Goal: Task Accomplishment & Management: Use online tool/utility

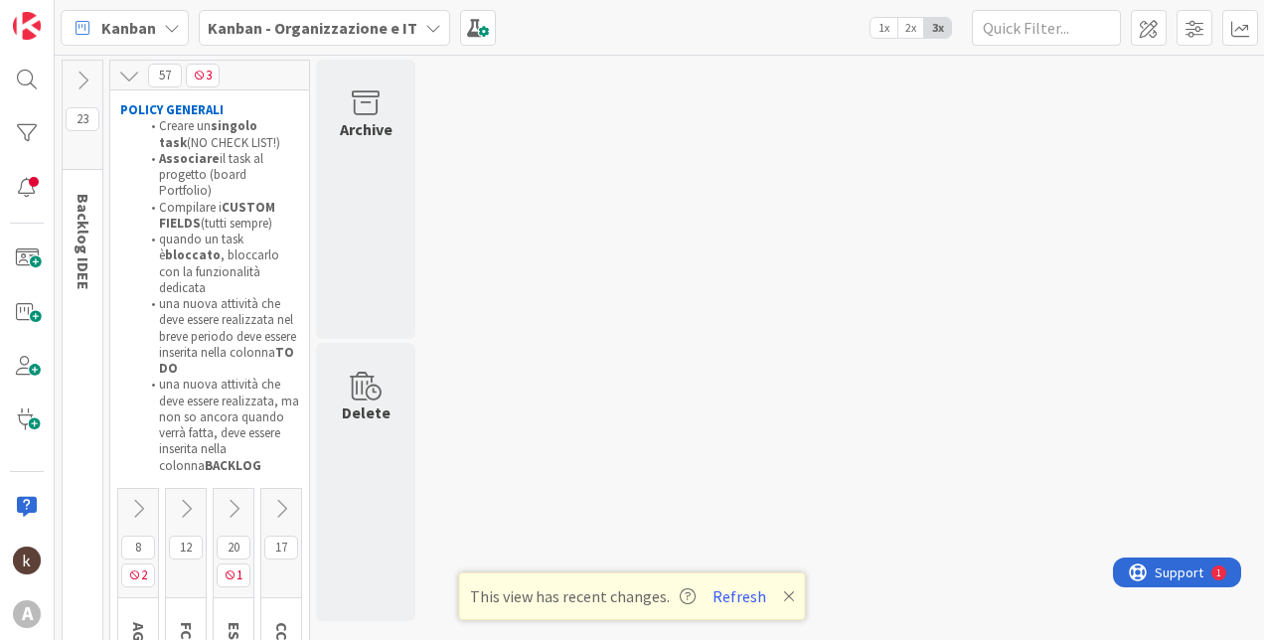
click at [239, 494] on button at bounding box center [234, 509] width 40 height 30
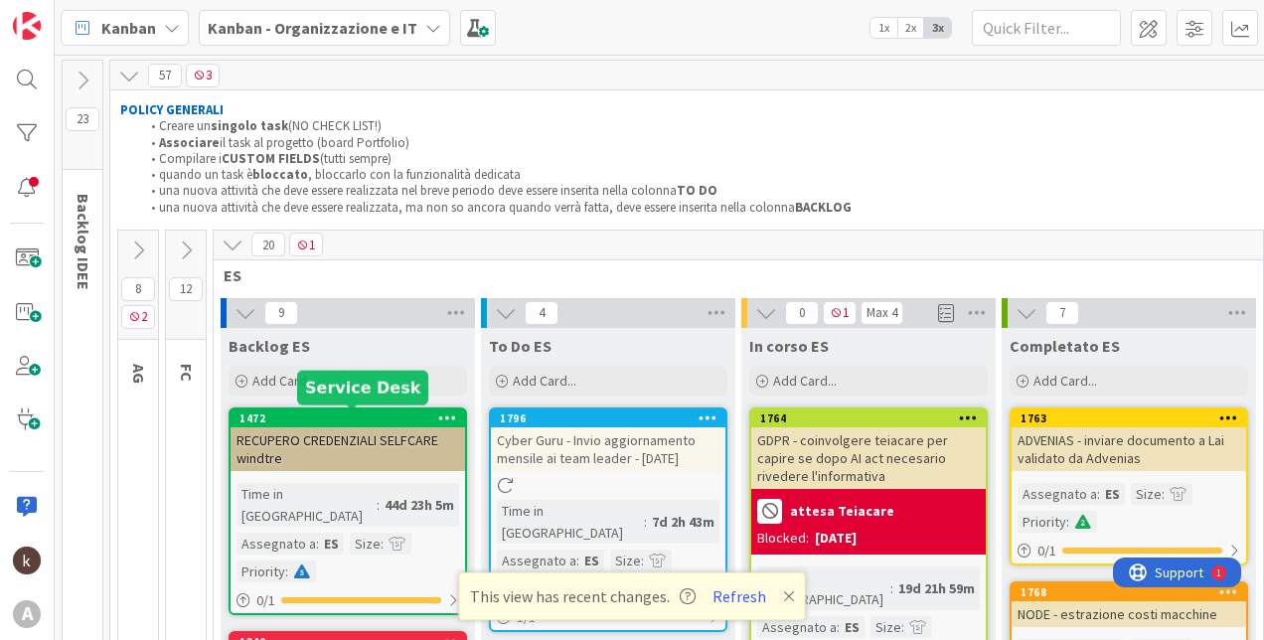
scroll to position [199, 0]
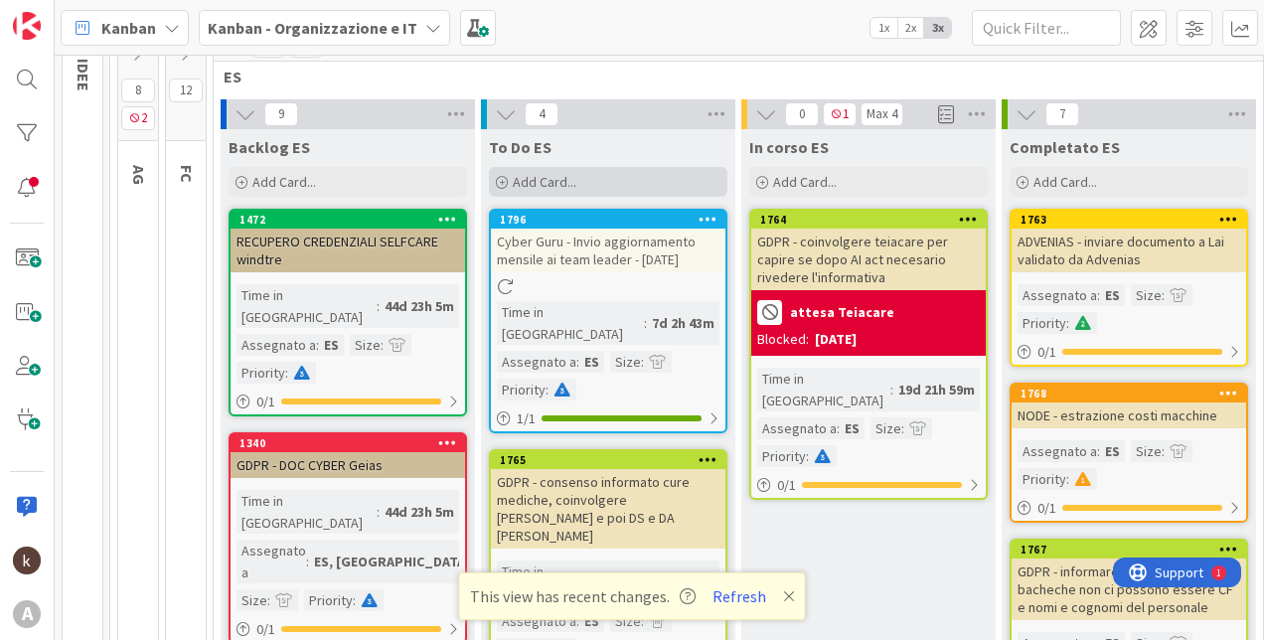
click at [607, 178] on div "Add Card..." at bounding box center [608, 182] width 238 height 30
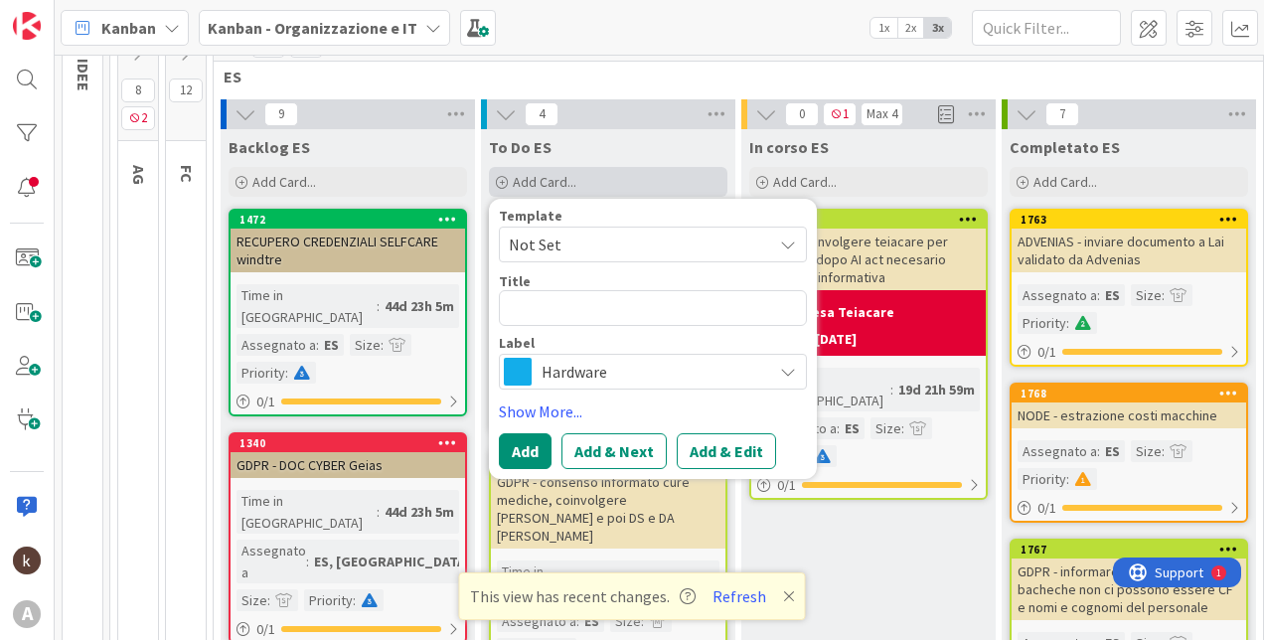
type textarea "x"
type textarea "MI"
type textarea "x"
type textarea "MIG"
type textarea "x"
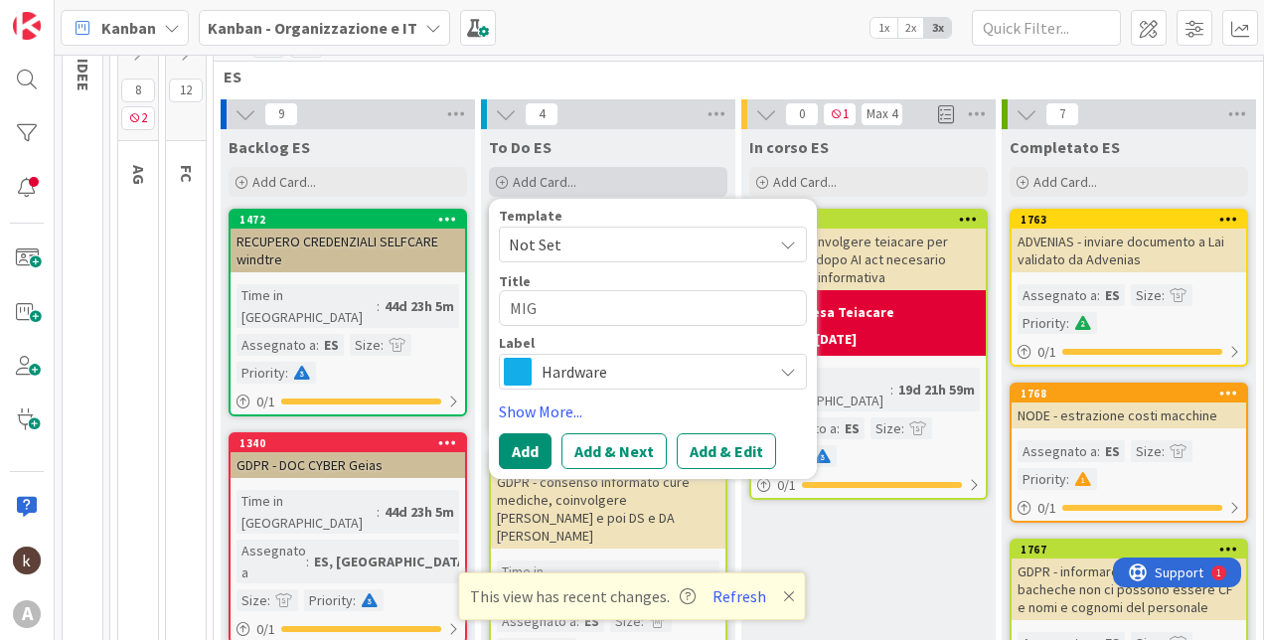
type textarea "MIGR"
type textarea "x"
type textarea "MIGRA"
type textarea "x"
type textarea "MIGRAZ"
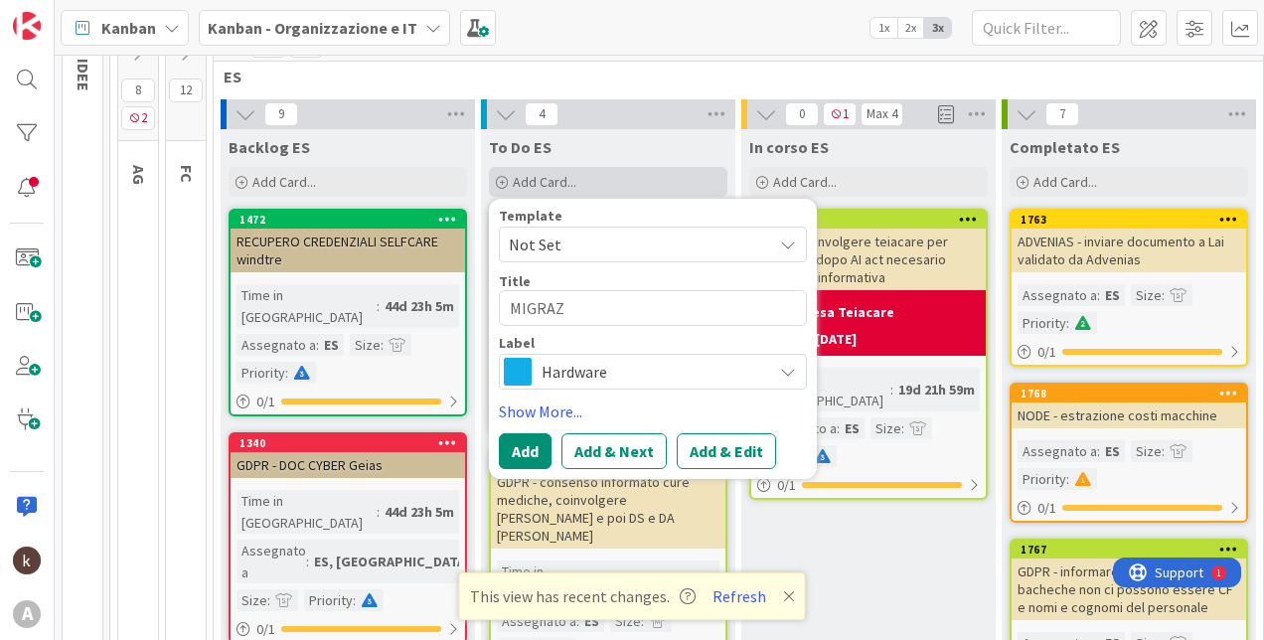
type textarea "x"
type textarea "MIGRAZI"
type textarea "x"
type textarea "MIGRAZIO"
type textarea "x"
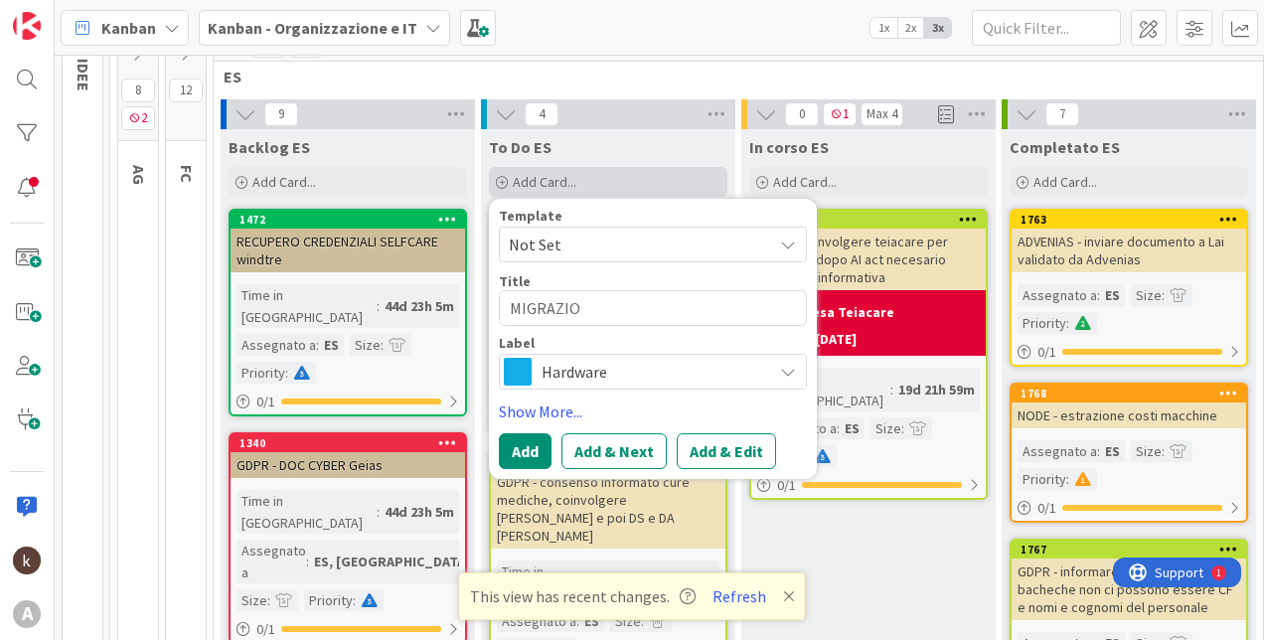
type textarea "MIGRAZION"
type textarea "x"
type textarea "MIGRAZIONE"
type textarea "x"
type textarea "MIGRAZIONE A"
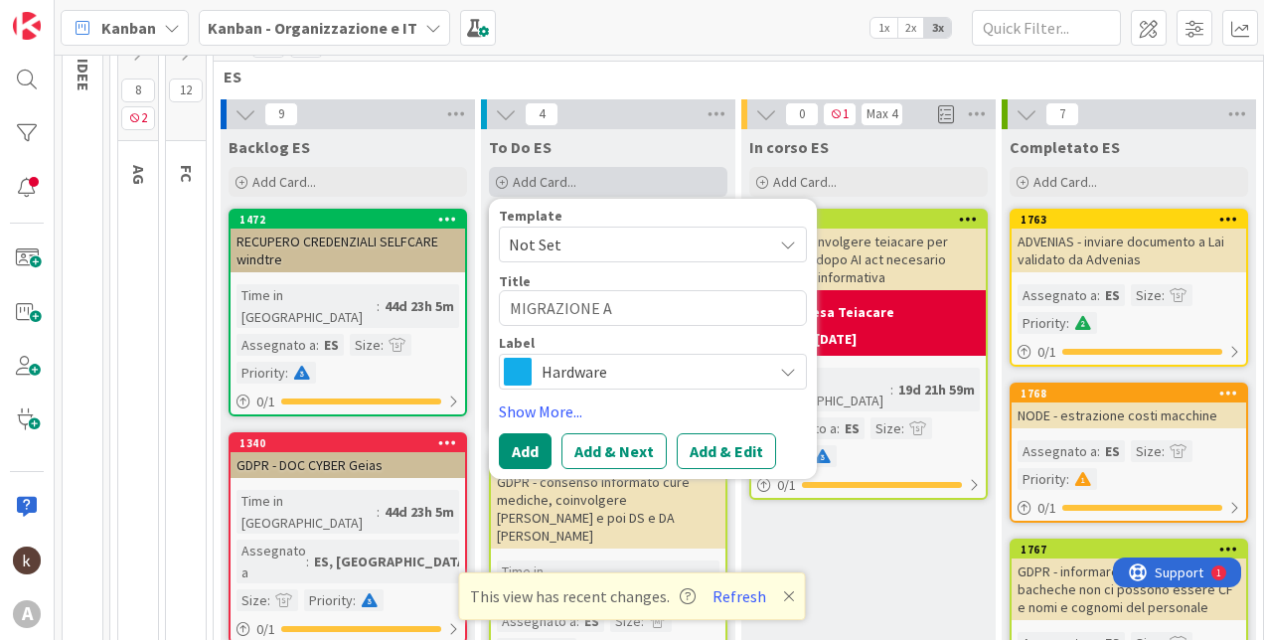
type textarea "x"
type textarea "MIGRAZIONE AH"
type textarea "x"
type textarea "MIGRAZIONE AHI"
type textarea "x"
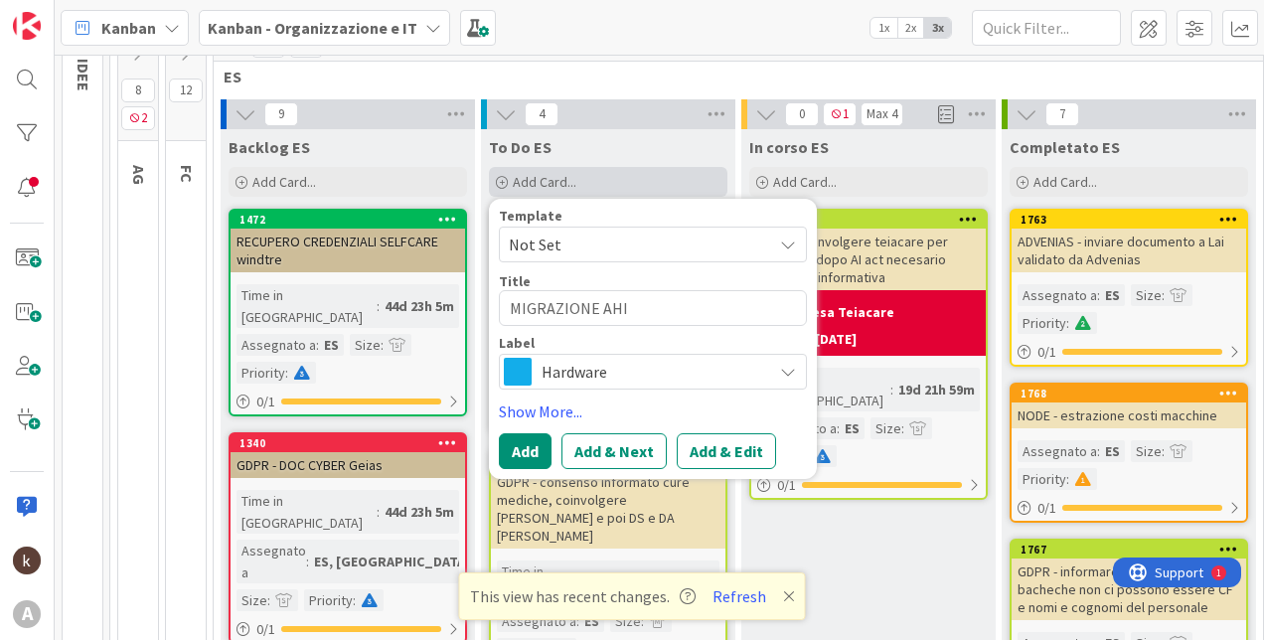
type textarea "MIGRAZIONE AHI"
type textarea "x"
type textarea "MIGRAZIONE AHI -"
type textarea "x"
type textarea "MIGRAZIONE AHI -"
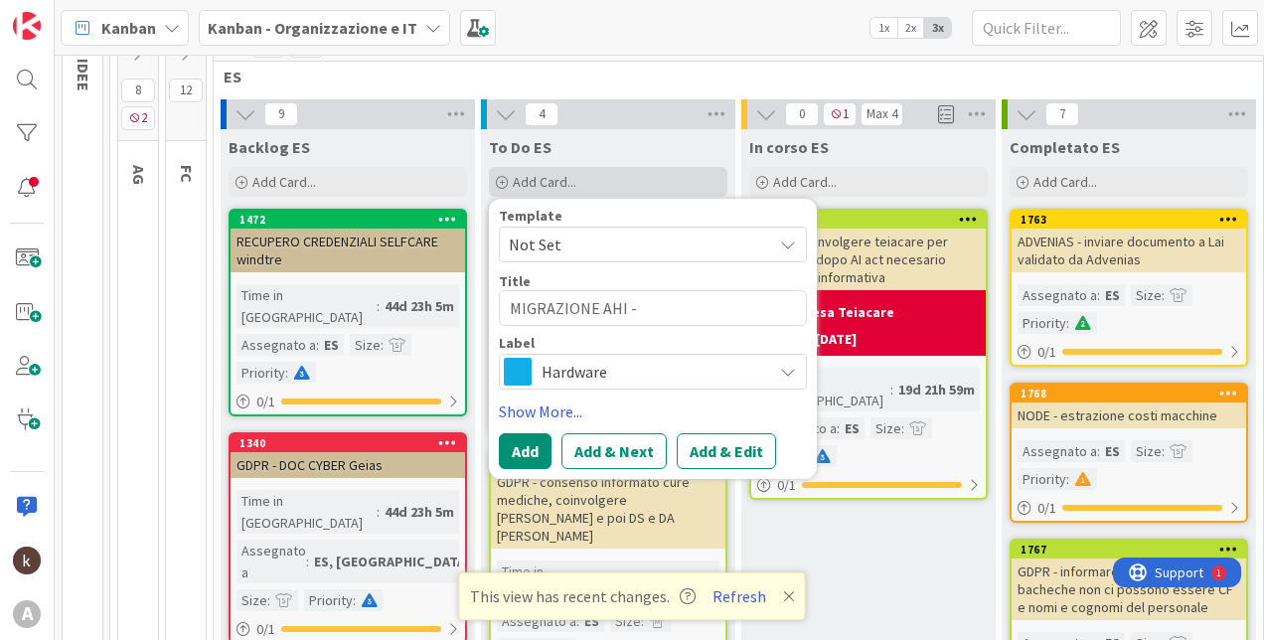
type textarea "x"
type textarea "MIGRAZIONE AHI - s"
type textarea "x"
type textarea "MIGRAZIONE AHI - sc"
type textarea "x"
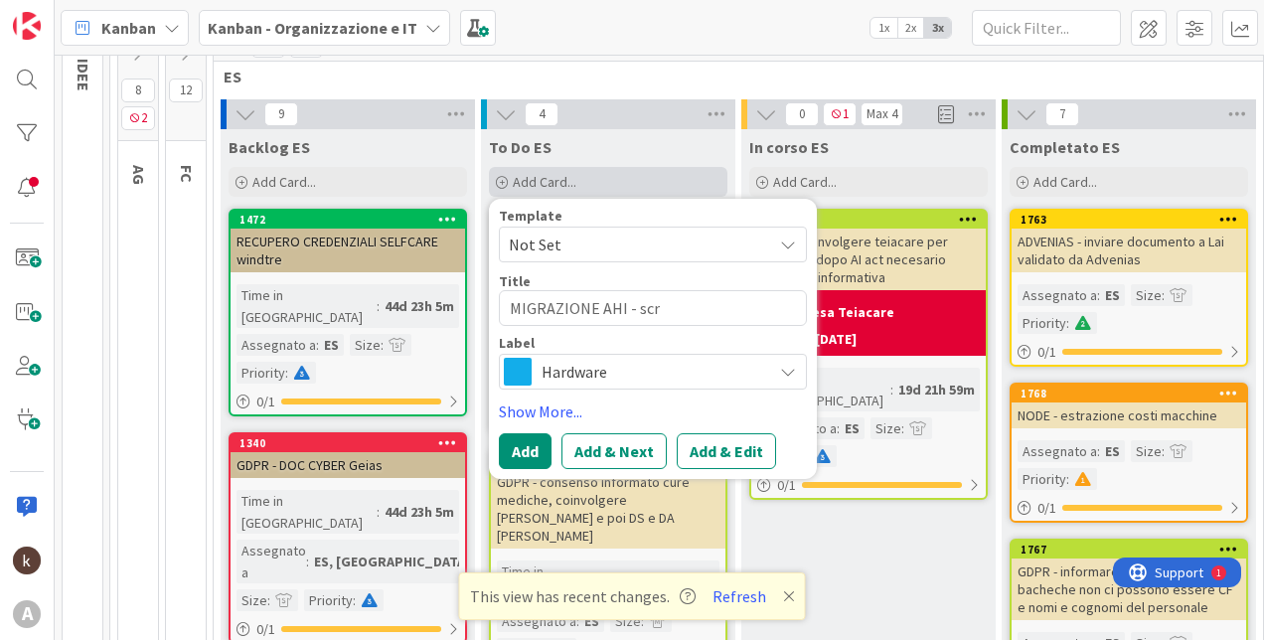
type textarea "MIGRAZIONE AHI - scri"
type textarea "x"
type textarea "MIGRAZIONE AHI - scriv"
type textarea "x"
type textarea "MIGRAZIONE AHI - scrive"
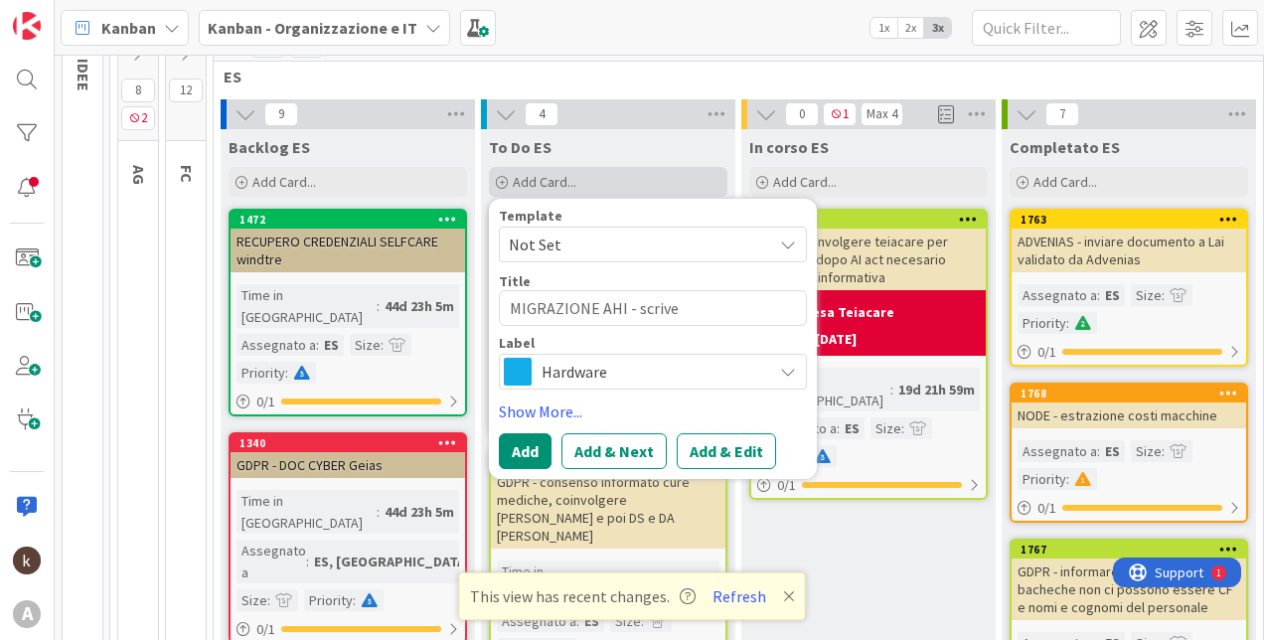
type textarea "x"
type textarea "MIGRAZIONE AHI - scriver"
type textarea "x"
type textarea "MIGRAZIONE AHI - scrivere"
type textarea "x"
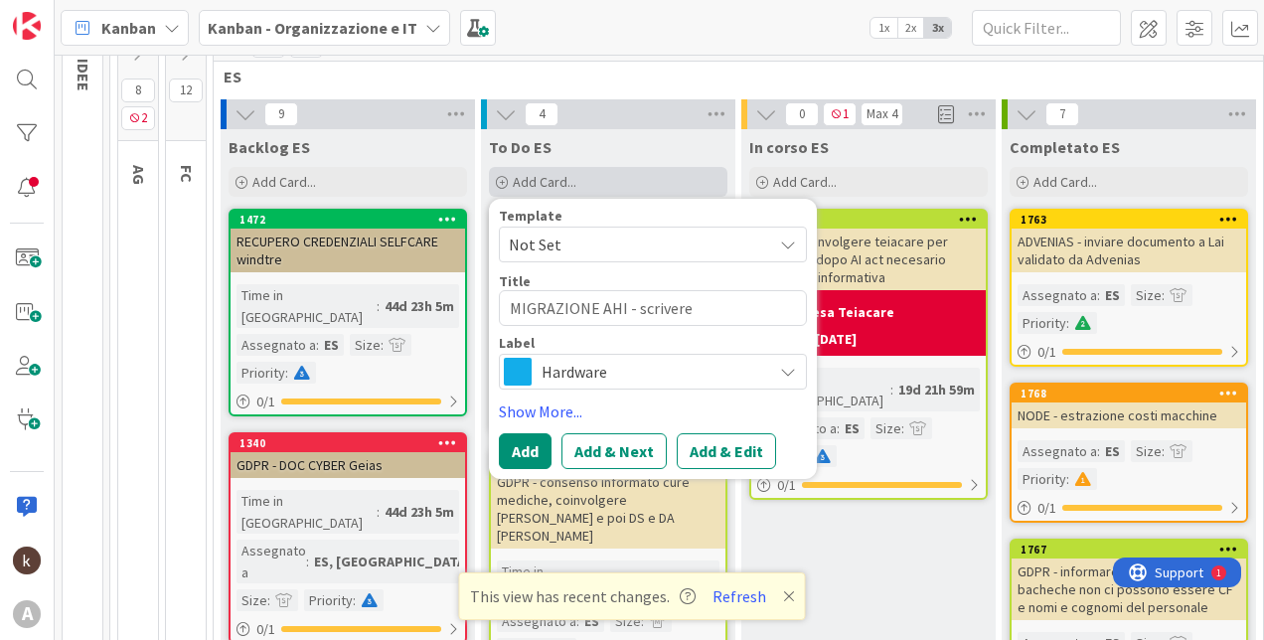
type textarea "MIGRAZIONE AHI - scrivere a"
type textarea "x"
type textarea "MIGRAZIONE AHI - scrivere a"
type textarea "x"
type textarea "MIGRAZIONE AHI - scrivere a t"
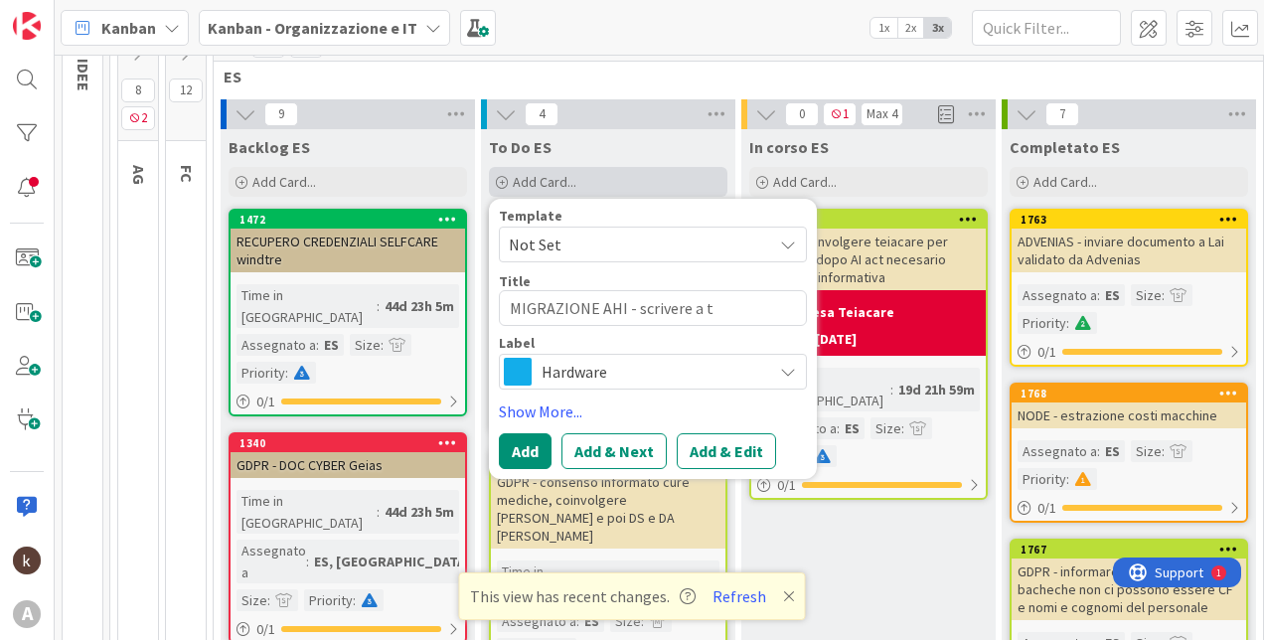
type textarea "x"
type textarea "MIGRAZIONE AHI - scrivere a tu"
type textarea "x"
type textarea "MIGRAZIONE AHI - scrivere a tut"
type textarea "x"
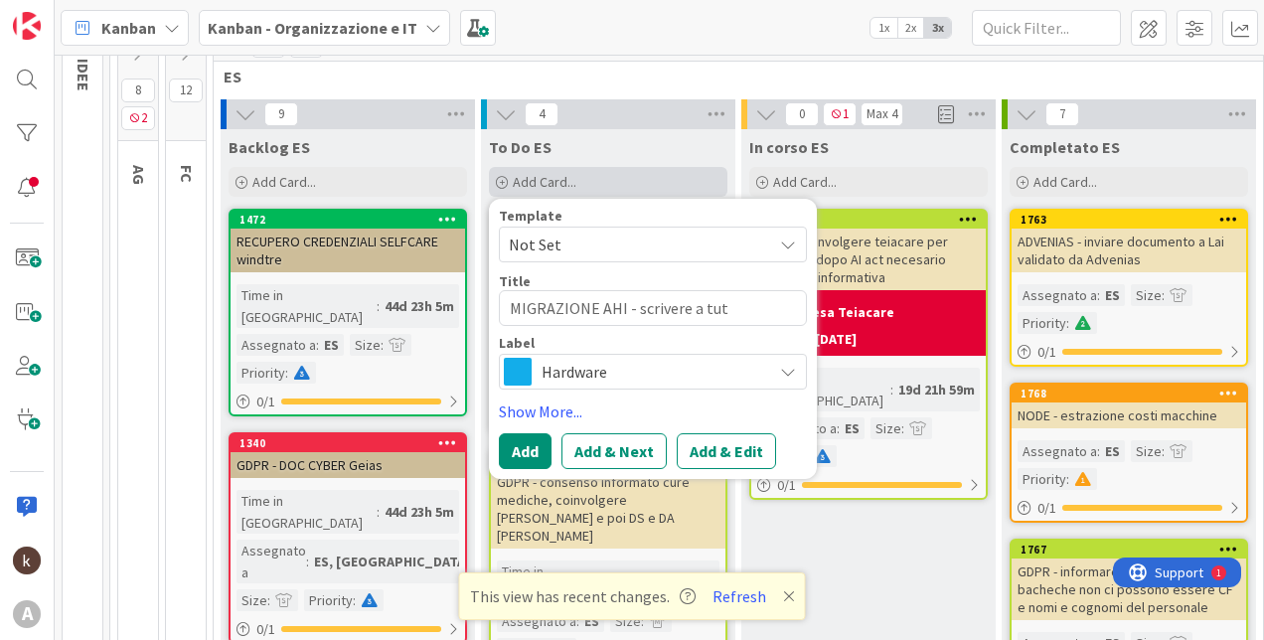
type textarea "MIGRAZIONE AHI - scrivere a tutt"
type textarea "x"
type textarea "MIGRAZIONE AHI - scrivere a tutti"
type textarea "x"
type textarea "MIGRAZIONE AHI - scrivere a tutti"
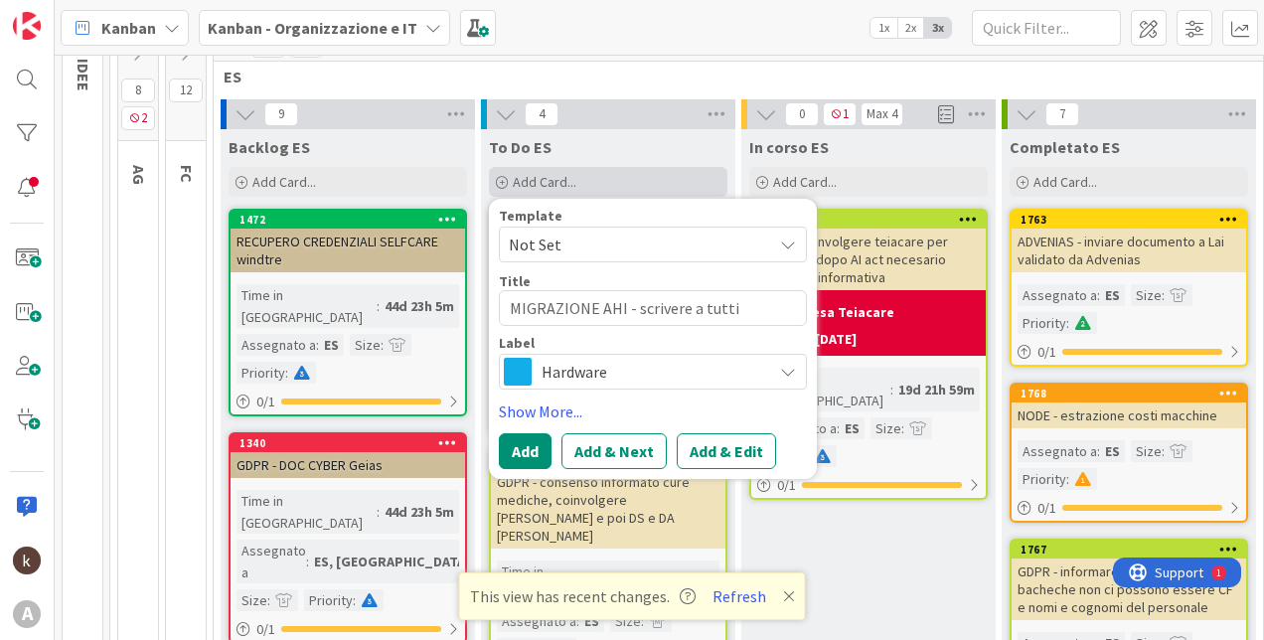
type textarea "x"
type textarea "MIGRAZIONE AHI - scrivere a tutti i"
type textarea "x"
type textarea "MIGRAZIONE AHI - scrivere a tutti i"
type textarea "x"
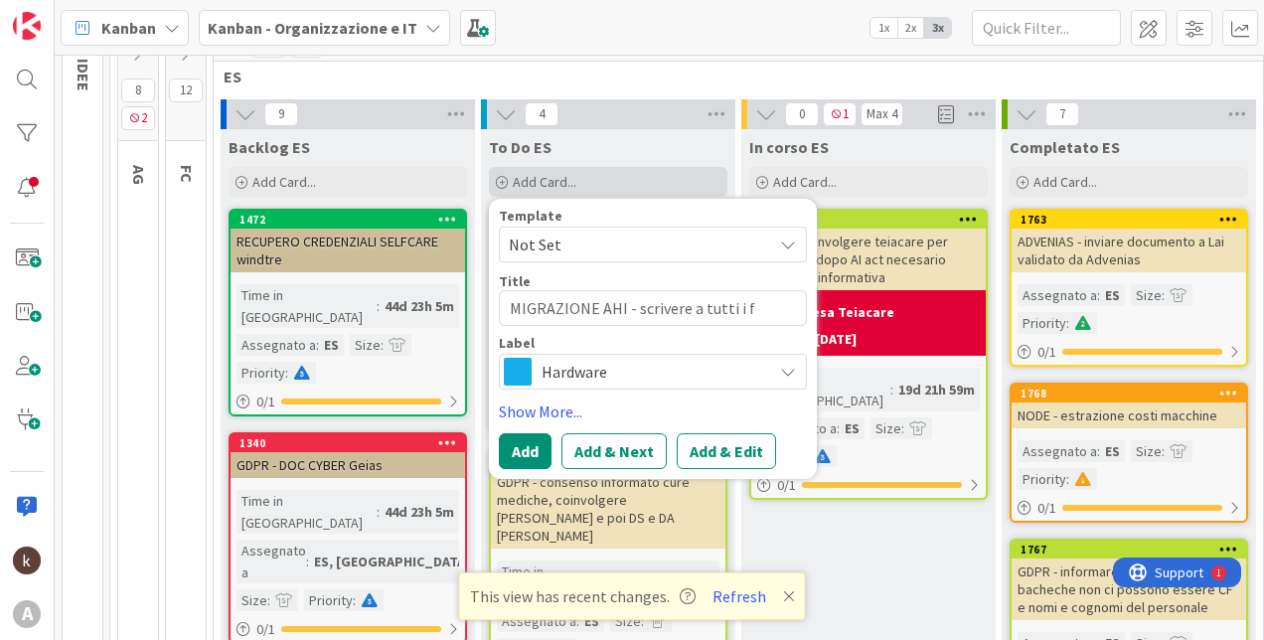
type textarea "MIGRAZIONE AHI - scrivere a tutti i fo"
type textarea "x"
type textarea "MIGRAZIONE AHI - scrivere a tutti i for"
type textarea "x"
type textarea "MIGRAZIONE AHI - scrivere a tutti i forn"
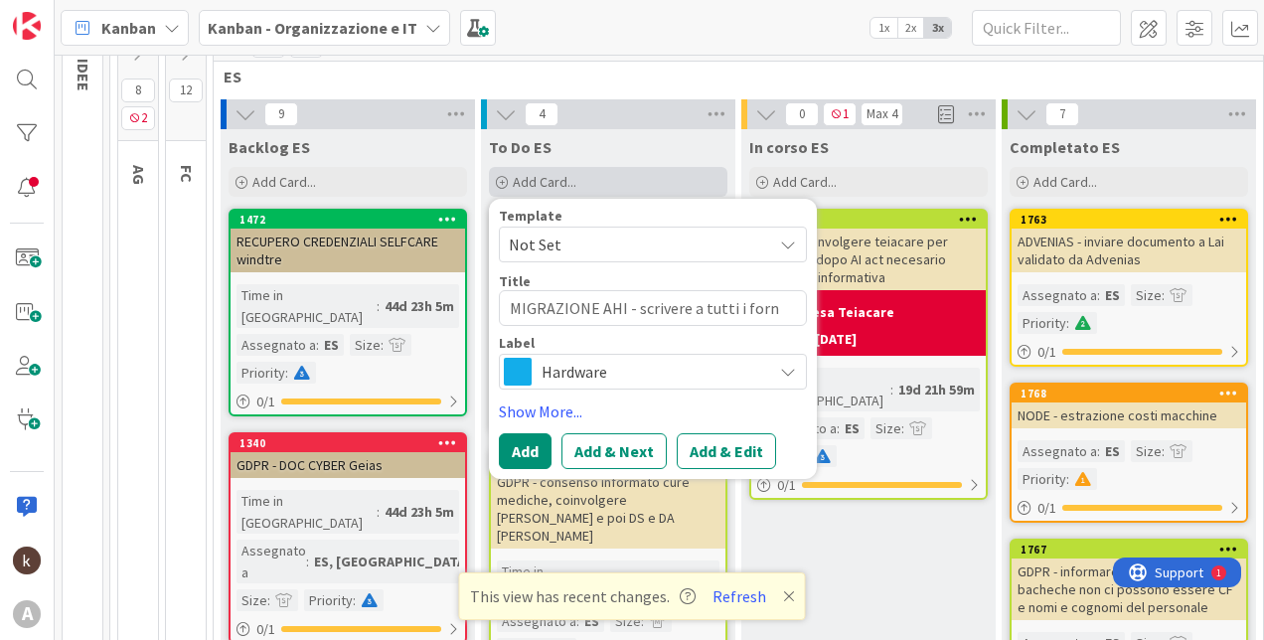
type textarea "x"
type textarea "MIGRAZIONE AHI - scrivere a tutti i forni"
type textarea "x"
type textarea "MIGRAZIONE AHI - scrivere a tutti i fornito"
type textarea "x"
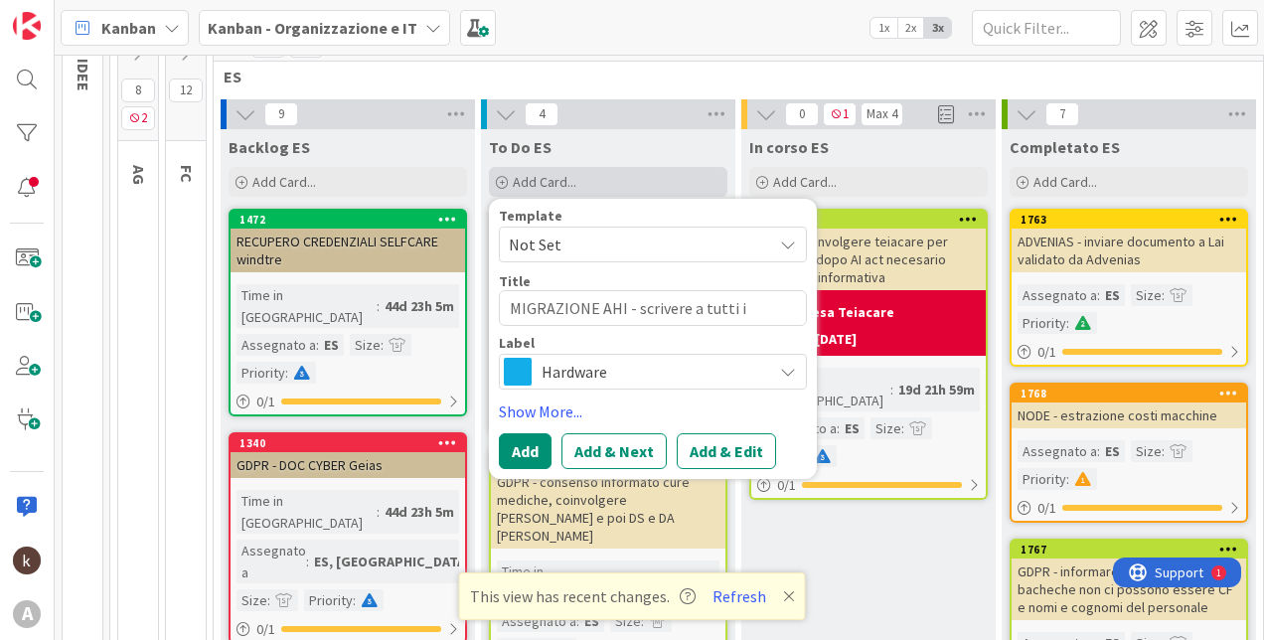
type textarea "MIGRAZIONE AHI - scrivere a tutti i fornitor"
type textarea "x"
type textarea "MIGRAZIONE AHI - scrivere a tutti i fornitore"
type textarea "x"
type textarea "MIGRAZIONE AHI - scrivere a tutti i fornitor"
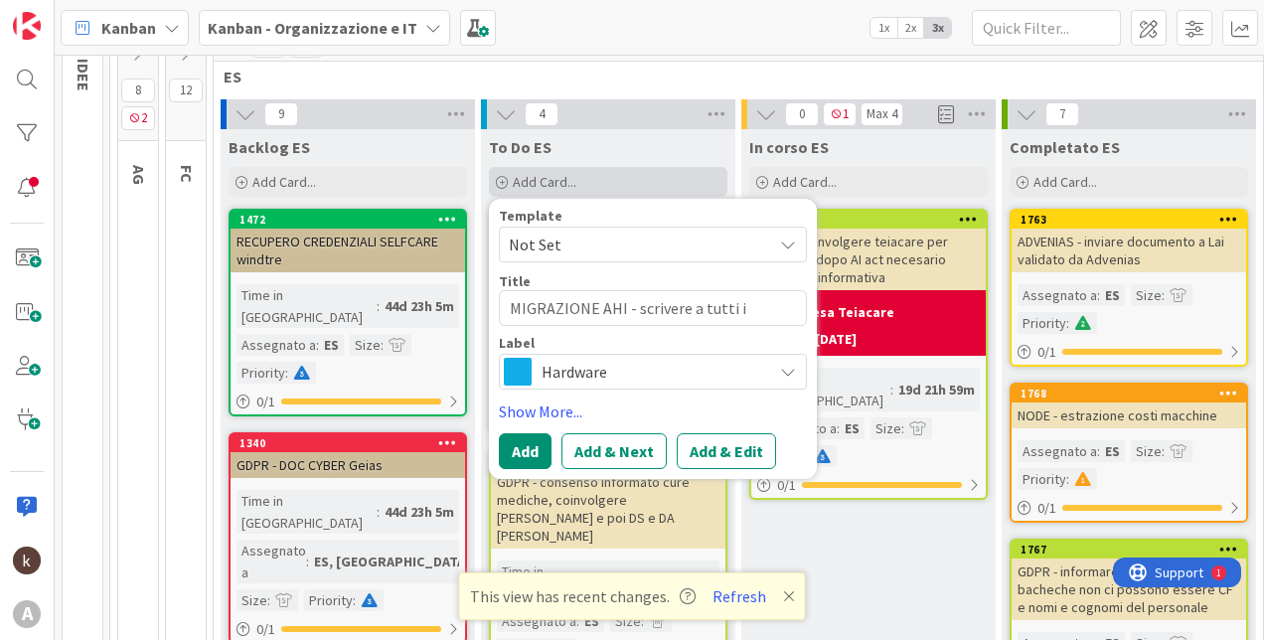
type textarea "x"
type textarea "MIGRAZIONE AHI - scrivere a tutti i fornitori"
type textarea "x"
type textarea "MIGRAZIONE AHI - scrivere a tutti i fornitori"
type textarea "x"
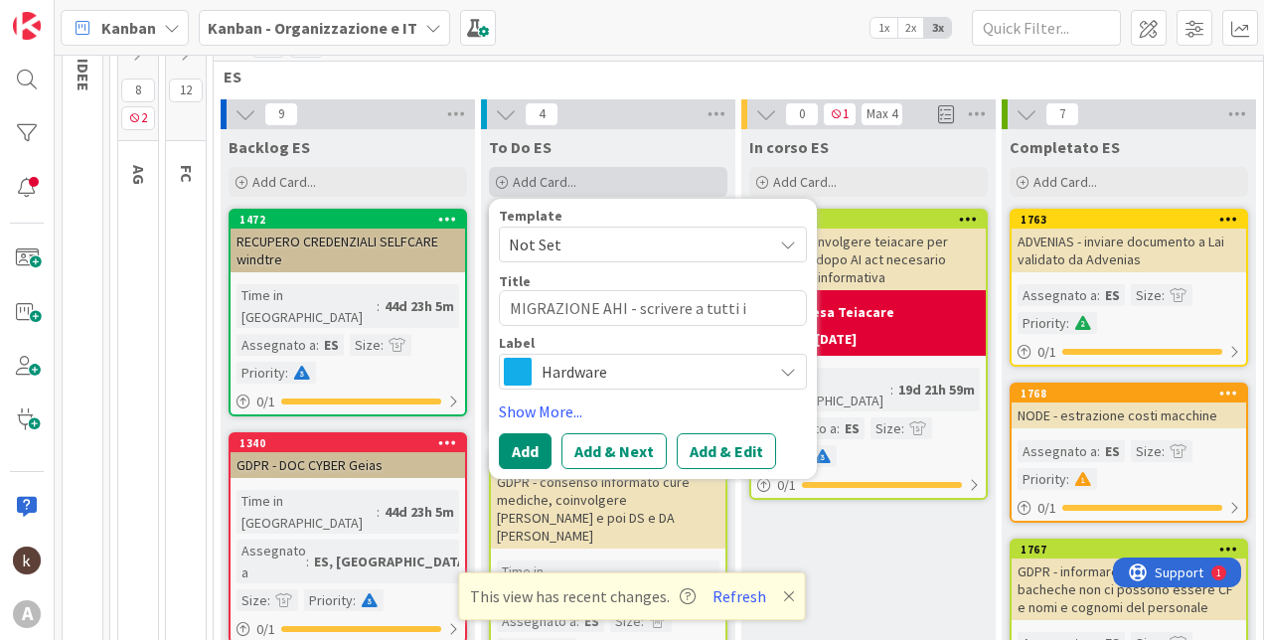
type textarea "MIGRAZIONE AHI - scrivere a tutti i fornitori c"
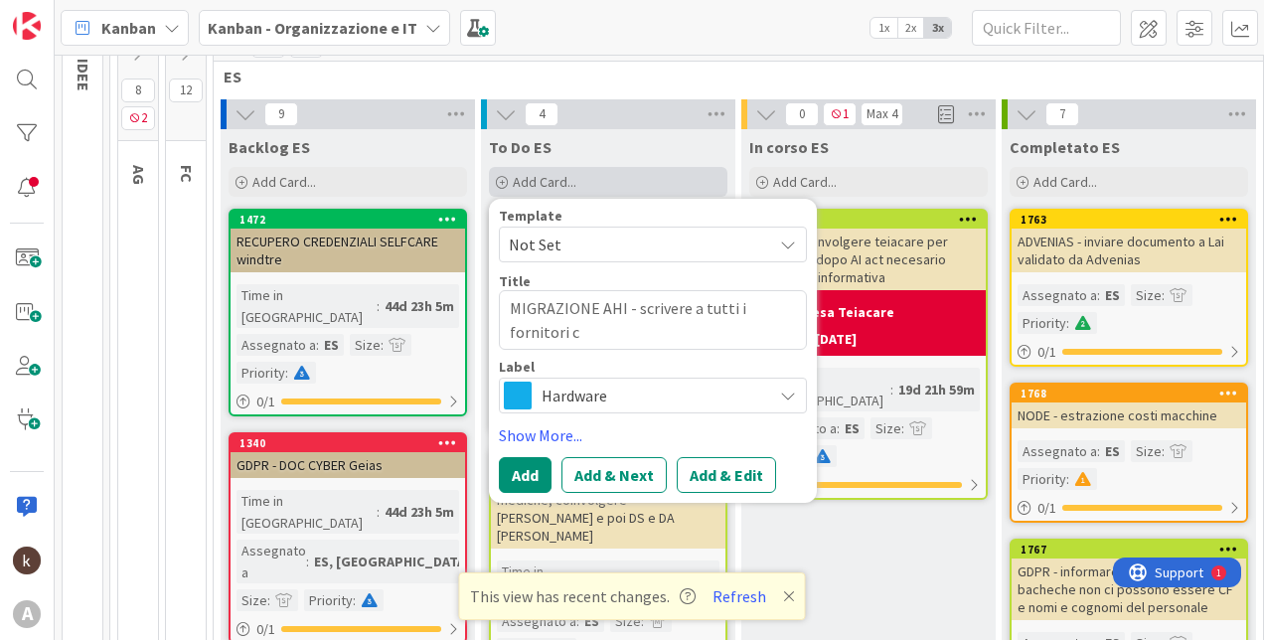
type textarea "x"
type textarea "MIGRAZIONE AHI - scrivere a tutti i fornitori co"
type textarea "x"
type textarea "MIGRAZIONE AHI - scrivere a tutti i fornitori con"
type textarea "x"
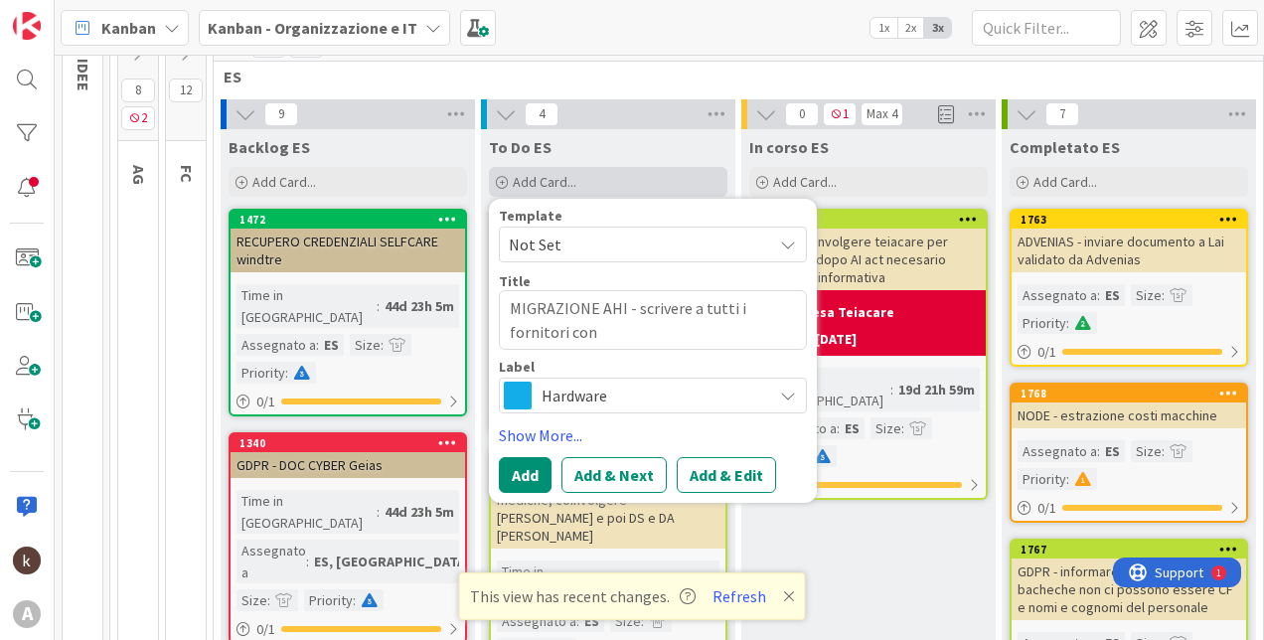
type textarea "MIGRAZIONE AHI - scrivere a tutti i fornitori con i"
type textarea "x"
type textarea "MIGRAZIONE AHI - scrivere a tutti i fornitori con in"
type textarea "x"
type textarea "MIGRAZIONE AHI - scrivere a tutti i fornitori con int"
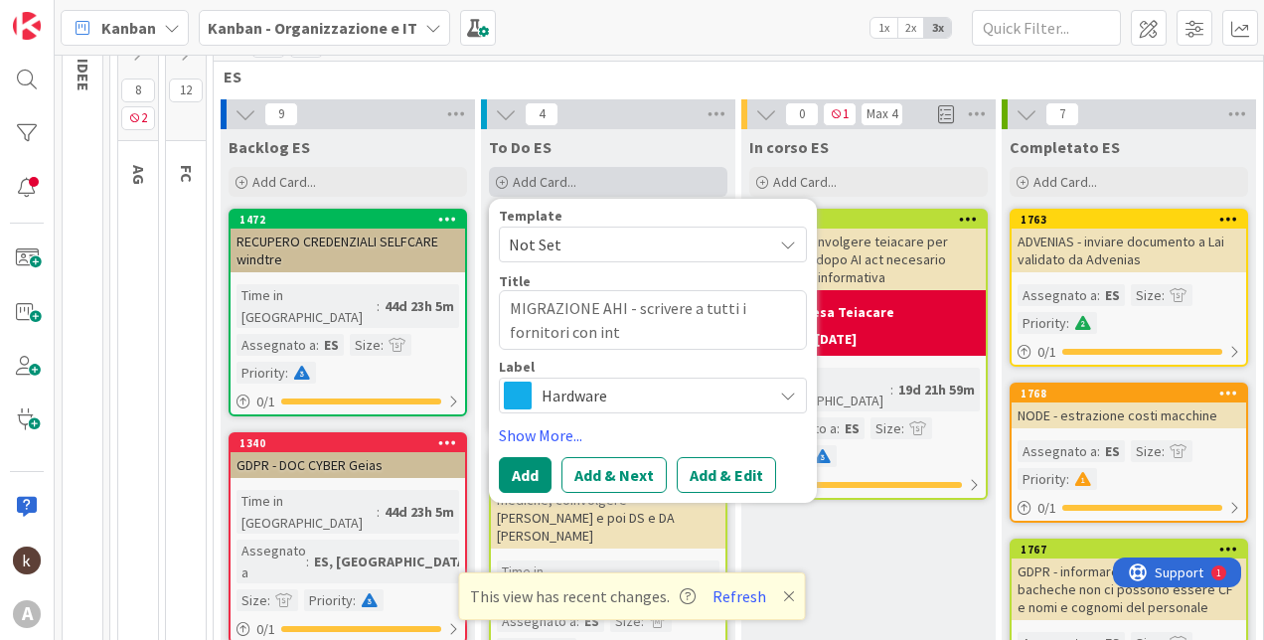
type textarea "x"
type textarea "MIGRAZIONE AHI - scrivere a tutti i fornitori con inte"
type textarea "x"
type textarea "MIGRAZIONE AHI - scrivere a tutti i fornitori con integ"
type textarea "x"
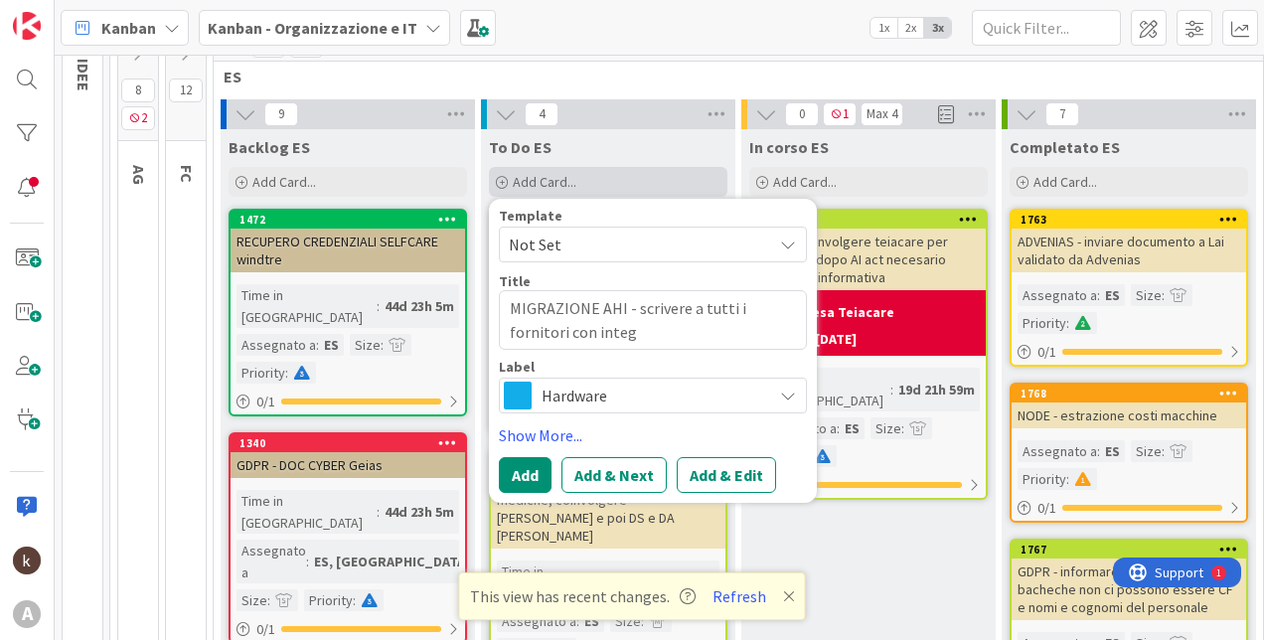
type textarea "MIGRAZIONE AHI - scrivere a tutti i fornitori con integr"
type textarea "x"
type textarea "MIGRAZIONE AHI - scrivere a tutti i fornitori con integra"
type textarea "x"
type textarea "MIGRAZIONE AHI - scrivere a tutti i fornitori con integraz"
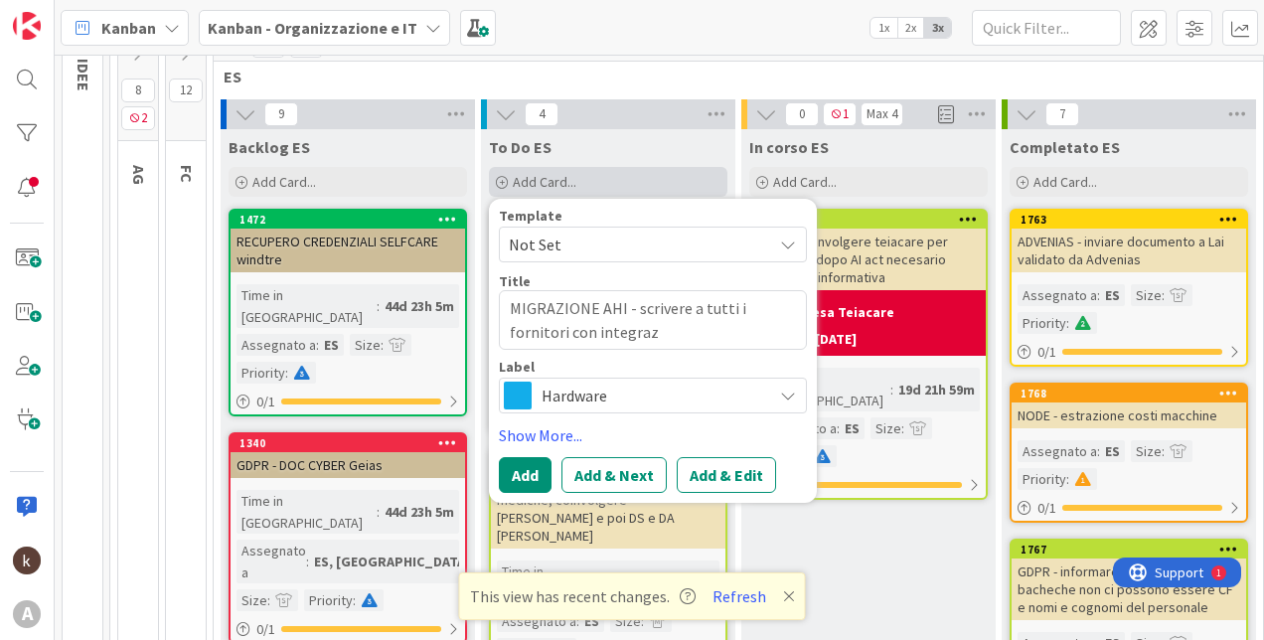
type textarea "x"
type textarea "MIGRAZIONE AHI - scrivere a tutti i fornitori con integrazi"
type textarea "x"
type textarea "MIGRAZIONE AHI - scrivere a tutti i fornitori con integrazio"
type textarea "x"
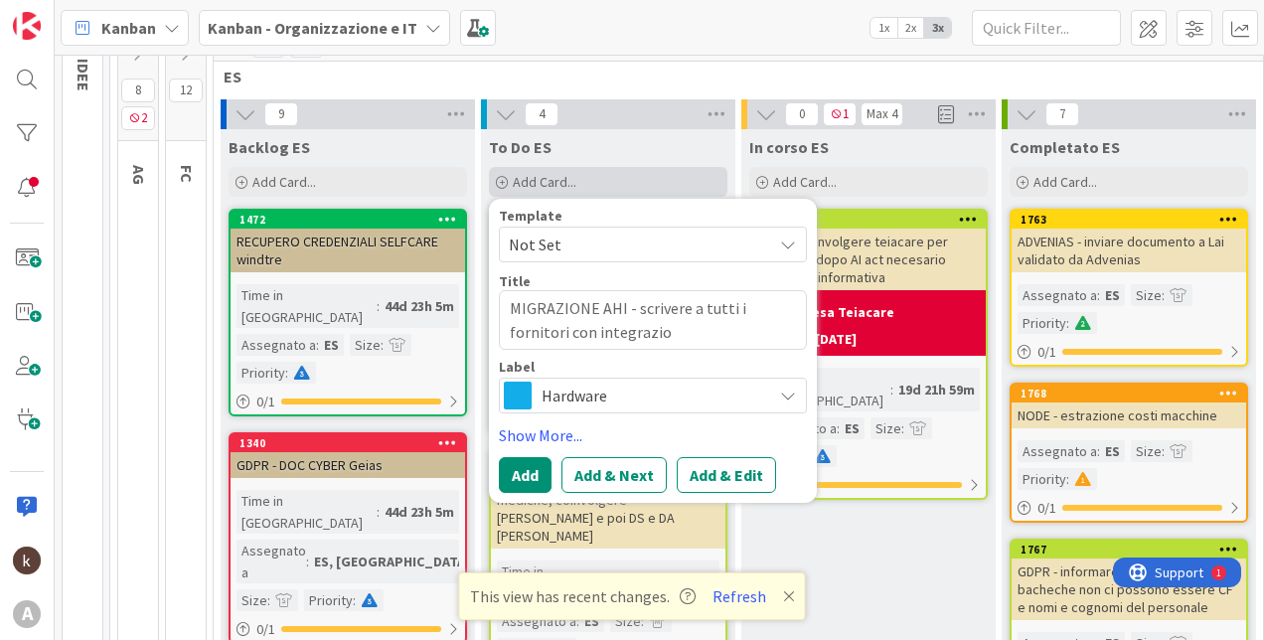
type textarea "MIGRAZIONE AHI - scrivere a tutti i fornitori con integrazion"
type textarea "x"
type textarea "MIGRAZIONE AHI - scrivere a tutti i fornitori con integrazione"
type textarea "x"
type textarea "MIGRAZIONE AHI - scrivere a tutti i fornitori con integrazione"
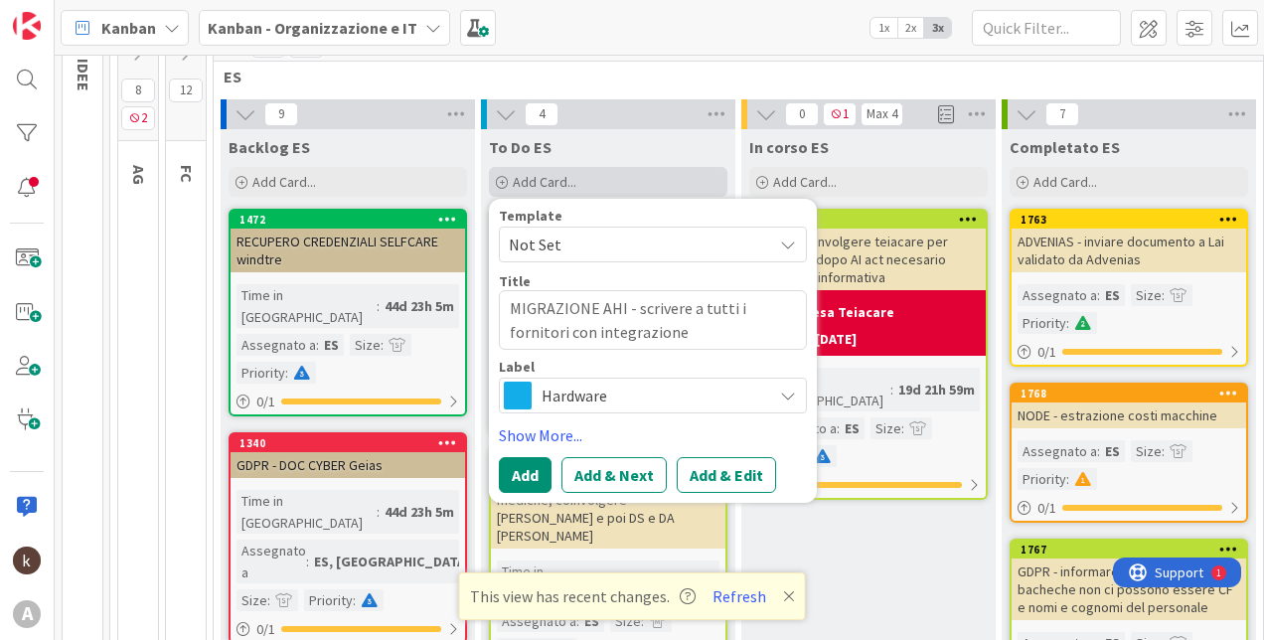
type textarea "x"
type textarea "MIGRAZIONE AHI - scrivere a tutti i fornitori con integrazione di"
type textarea "x"
type textarea "MIGRAZIONE AHI - scrivere a tutti i fornitori con integrazione di"
type textarea "x"
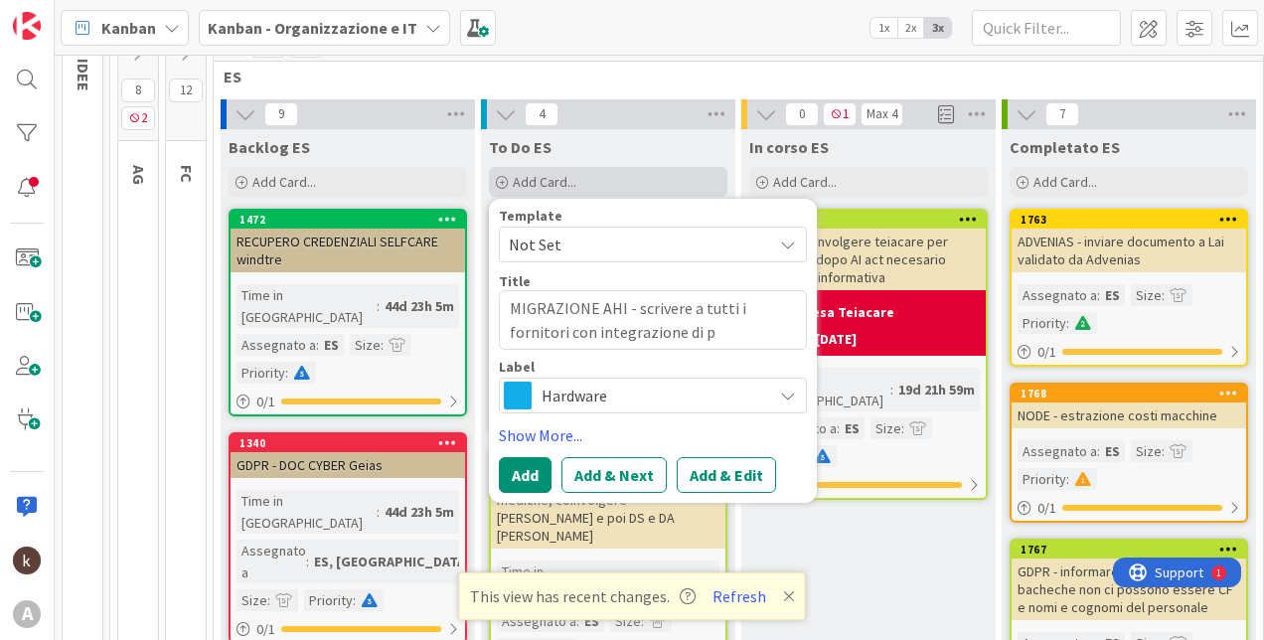
type textarea "MIGRAZIONE AHI - scrivere a tutti i fornitori con integrazione di pr"
type textarea "x"
type textarea "MIGRAZIONE AHI - scrivere a tutti i fornitori con integrazione di pre"
type textarea "x"
type textarea "MIGRAZIONE AHI - scrivere a tutti i fornitori con integrazione di pren"
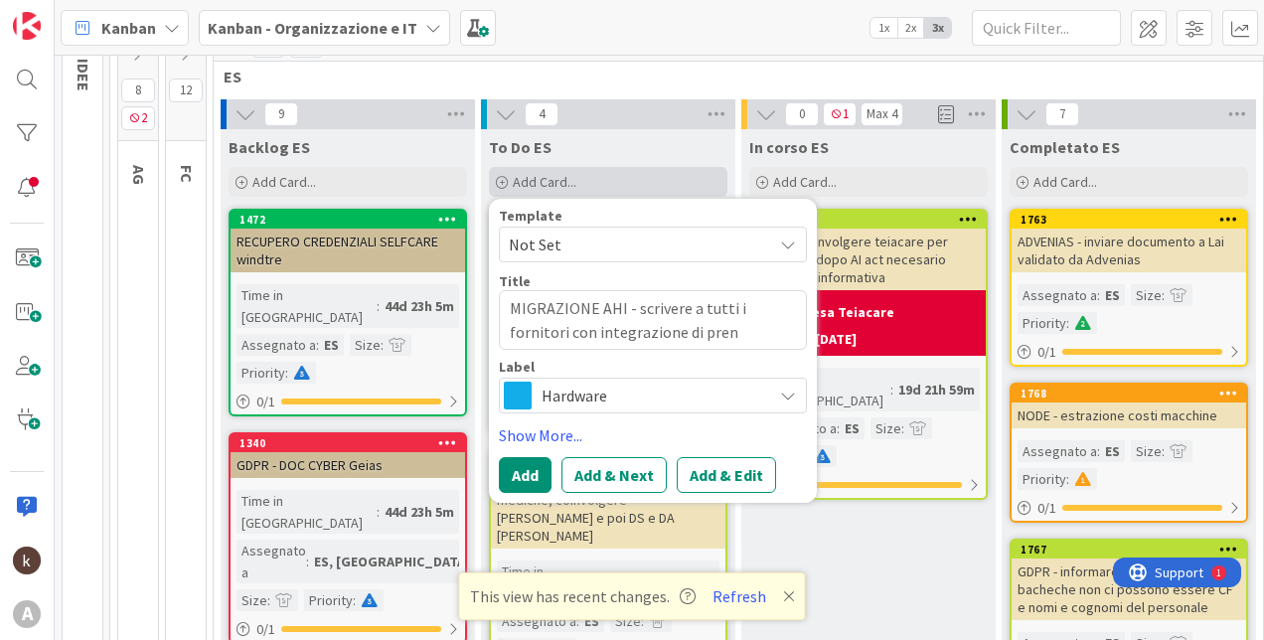
type textarea "x"
type textarea "MIGRAZIONE AHI - scrivere a tutti i fornitori con integrazione di prend"
type textarea "x"
type textarea "MIGRAZIONE AHI - scrivere a tutti i fornitori con integrazione di prende"
type textarea "x"
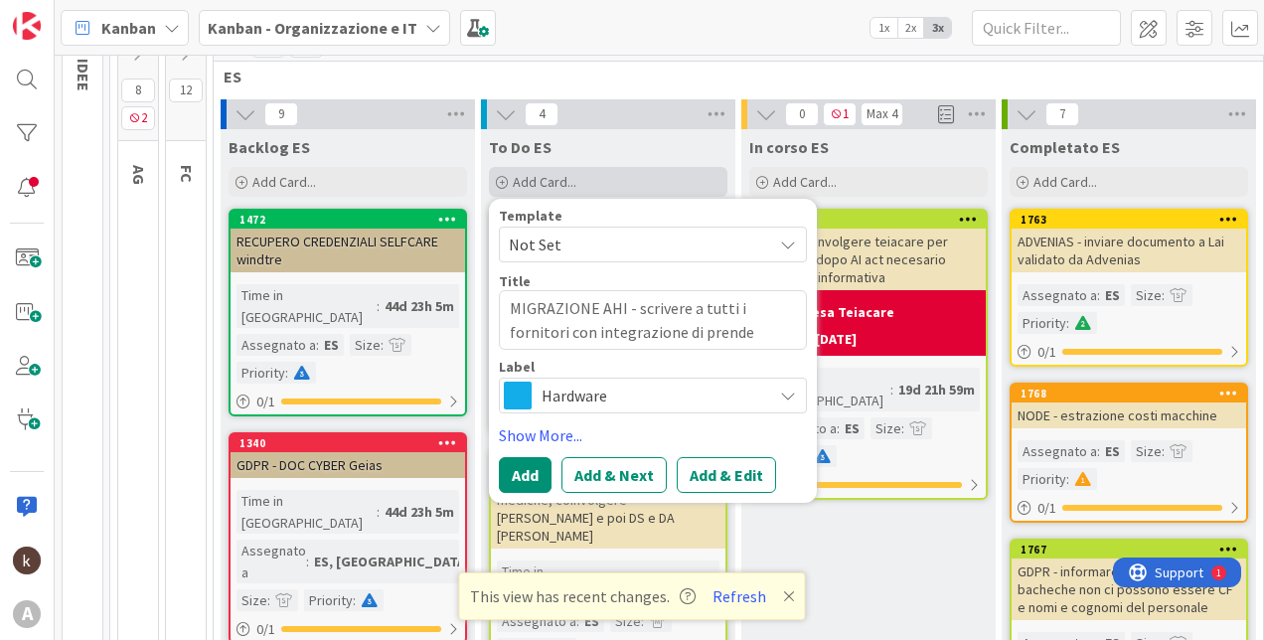
type textarea "MIGRAZIONE AHI - scrivere a tutti i fornitori con integrazione di prender"
type textarea "x"
type textarea "MIGRAZIONE AHI - scrivere a tutti i fornitori con integrazione di prendere"
type textarea "x"
type textarea "MIGRAZIONE AHI - scrivere a tutti i fornitori con integrazione di prendere"
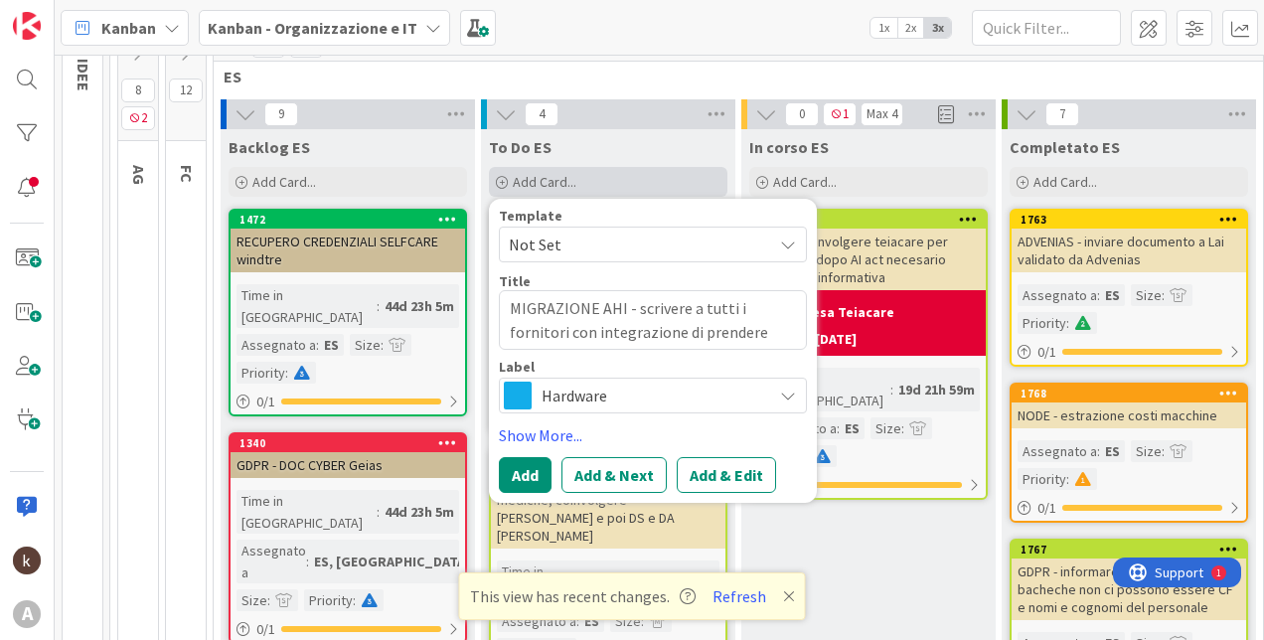
type textarea "x"
type textarea "MIGRAZIONE AHI - scrivere a tutti i fornitori con integrazione di prendere a"
type textarea "x"
type textarea "MIGRAZIONE AHI - scrivere a tutti i fornitori con integrazione di prendere ac"
type textarea "x"
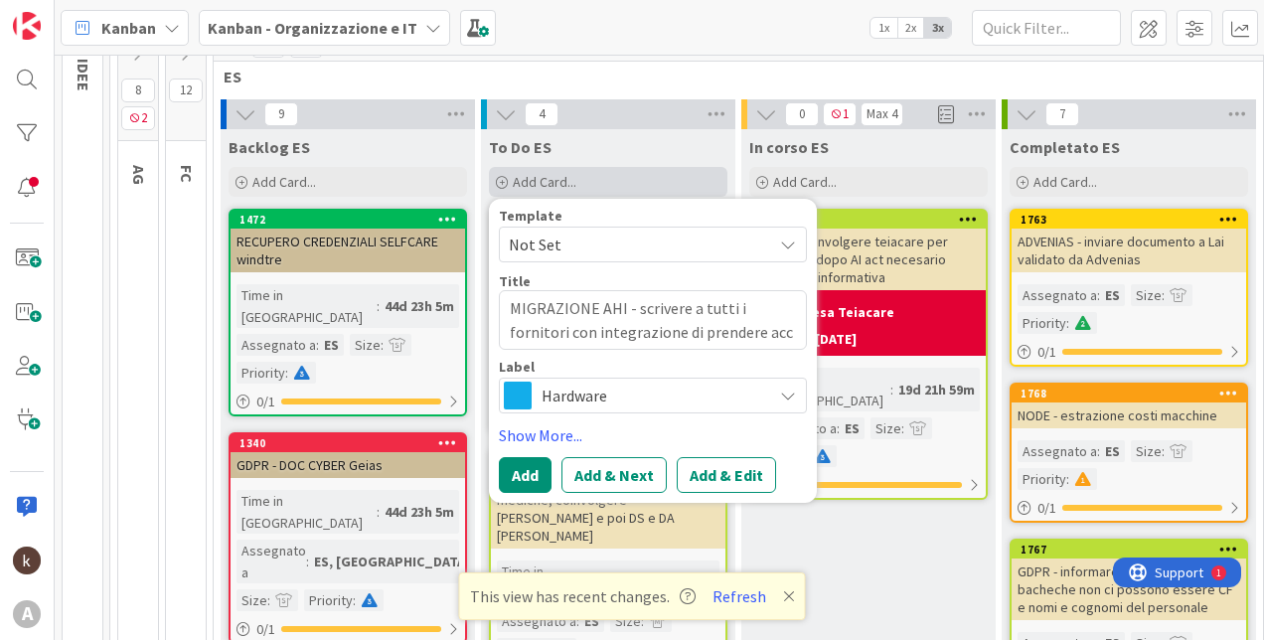
type textarea "MIGRAZIONE AHI - scrivere a tutti i fornitori con integrazione di prendere acco"
type textarea "x"
type textarea "MIGRAZIONE AHI - scrivere a tutti i fornitori con integrazione di prendere accor"
type textarea "x"
type textarea "MIGRAZIONE AHI - scrivere a tutti i fornitori con integrazione di prendere acco…"
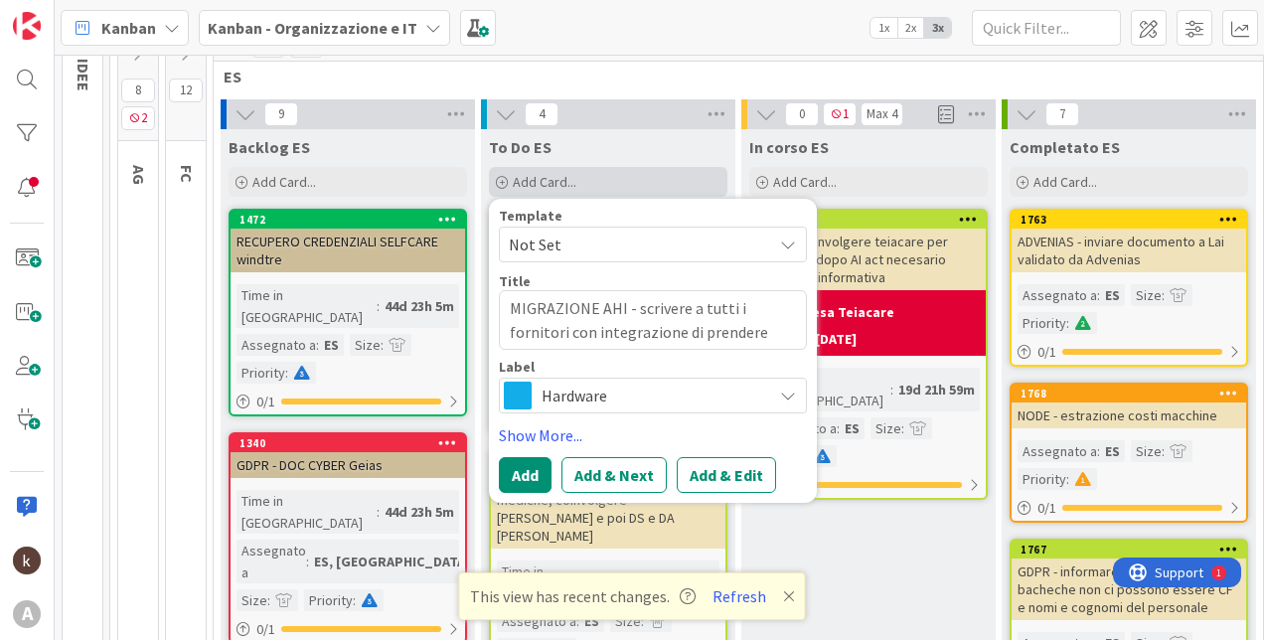
type textarea "x"
type textarea "MIGRAZIONE AHI - scrivere a tutti i fornitori con integrazione di prendere acco…"
type textarea "x"
type textarea "MIGRAZIONE AHI - scrivere a tutti i fornitori con integrazione di prendere acco…"
type textarea "x"
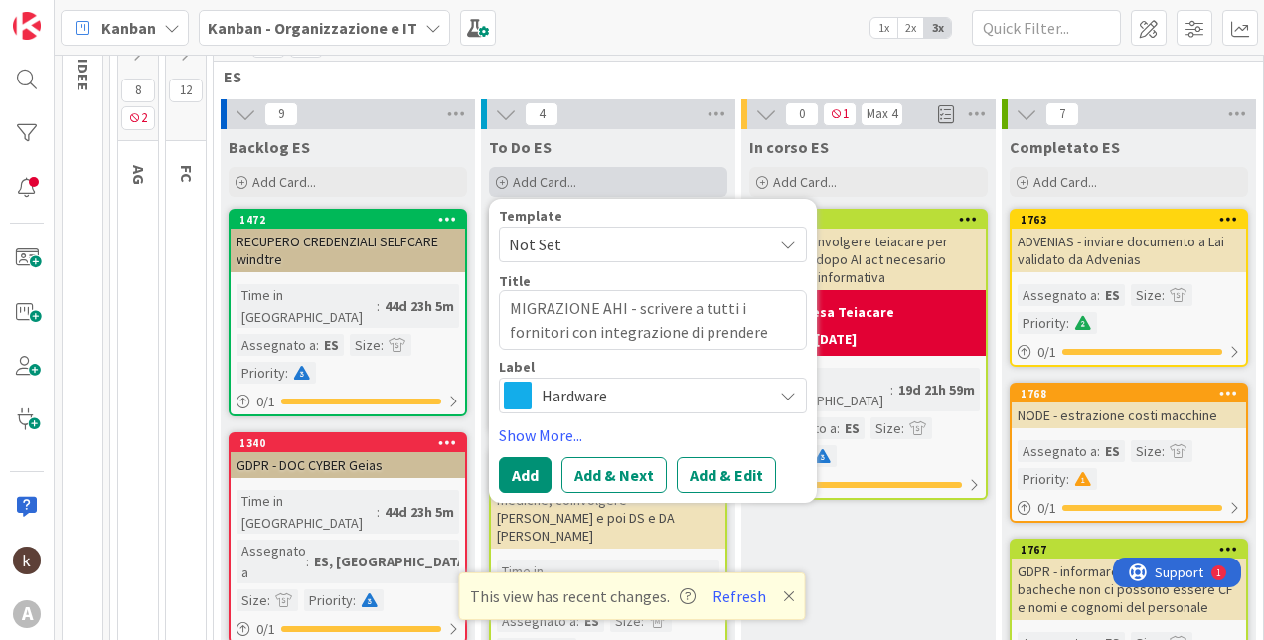
type textarea "MIGRAZIONE AHI - scrivere a tutti i fornitori con integrazione di prendere acco…"
type textarea "x"
type textarea "MIGRAZIONE AHI - scrivere a tutti i fornitori con integrazione di prendere acco…"
type textarea "x"
type textarea "MIGRAZIONE AHI - scrivere a tutti i fornitori con integrazione di prendere acco…"
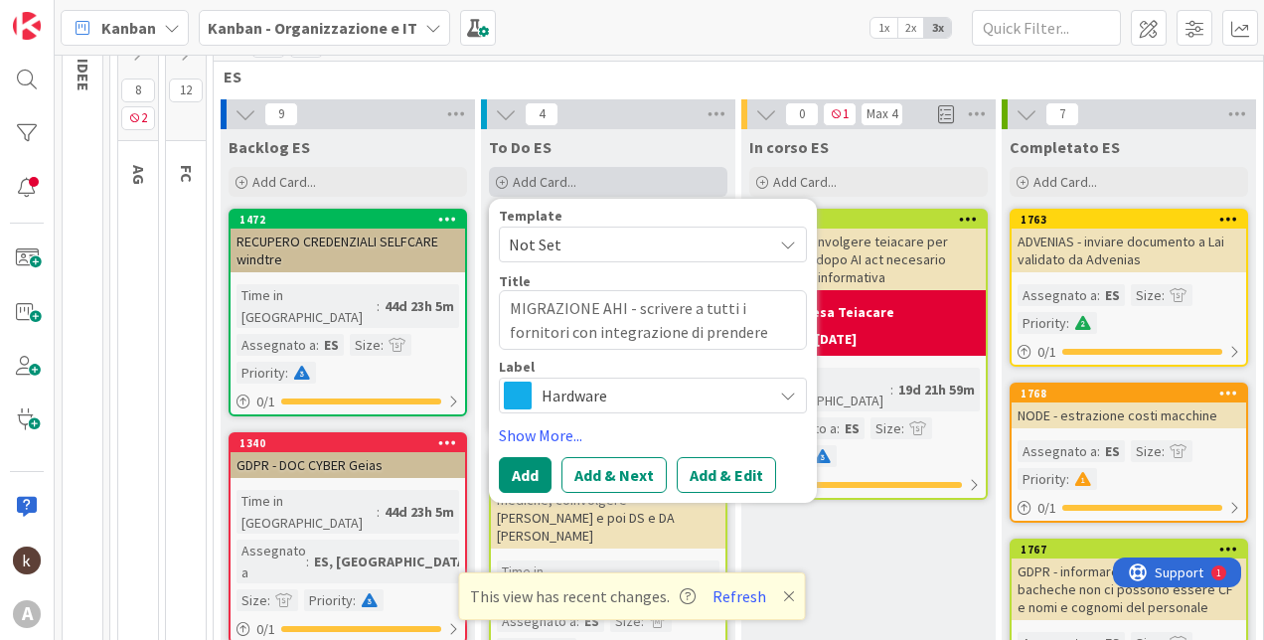
type textarea "x"
type textarea "MIGRAZIONE AHI - scrivere a tutti i fornitori con integrazione di prendere acco…"
type textarea "x"
type textarea "MIGRAZIONE AHI - scrivere a tutti i fornitori con integrazione di prendere acco…"
type textarea "x"
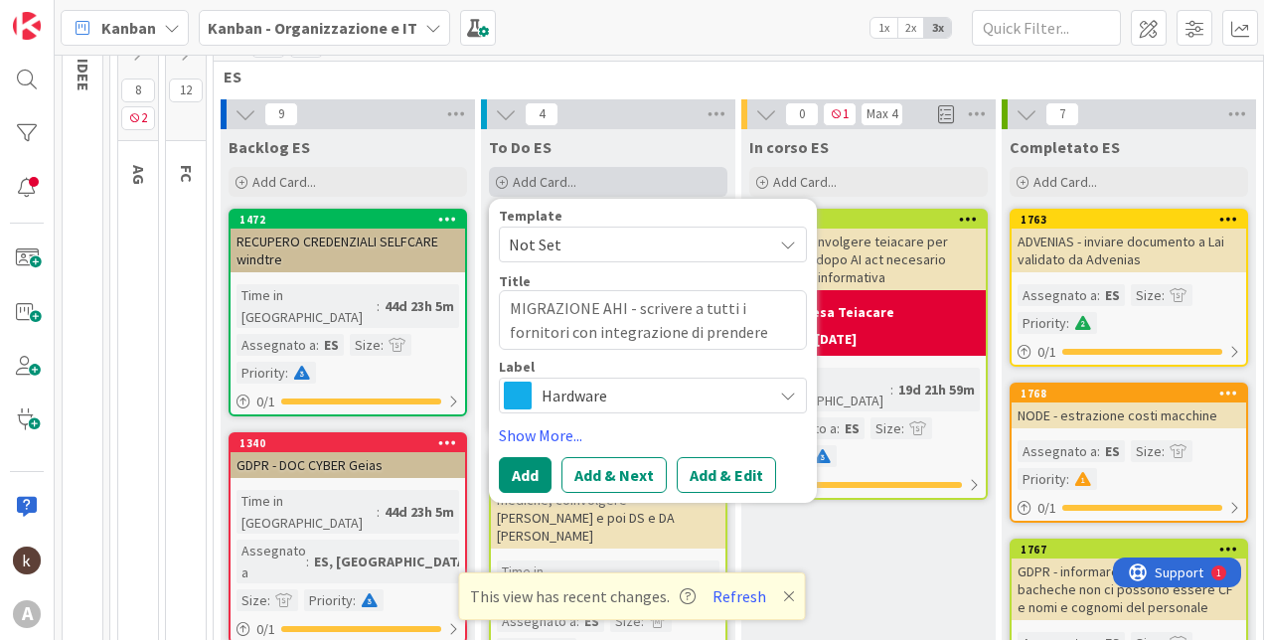
type textarea "MIGRAZIONE AHI - scrivere a tutti i fornitori con integrazione di prendere acco…"
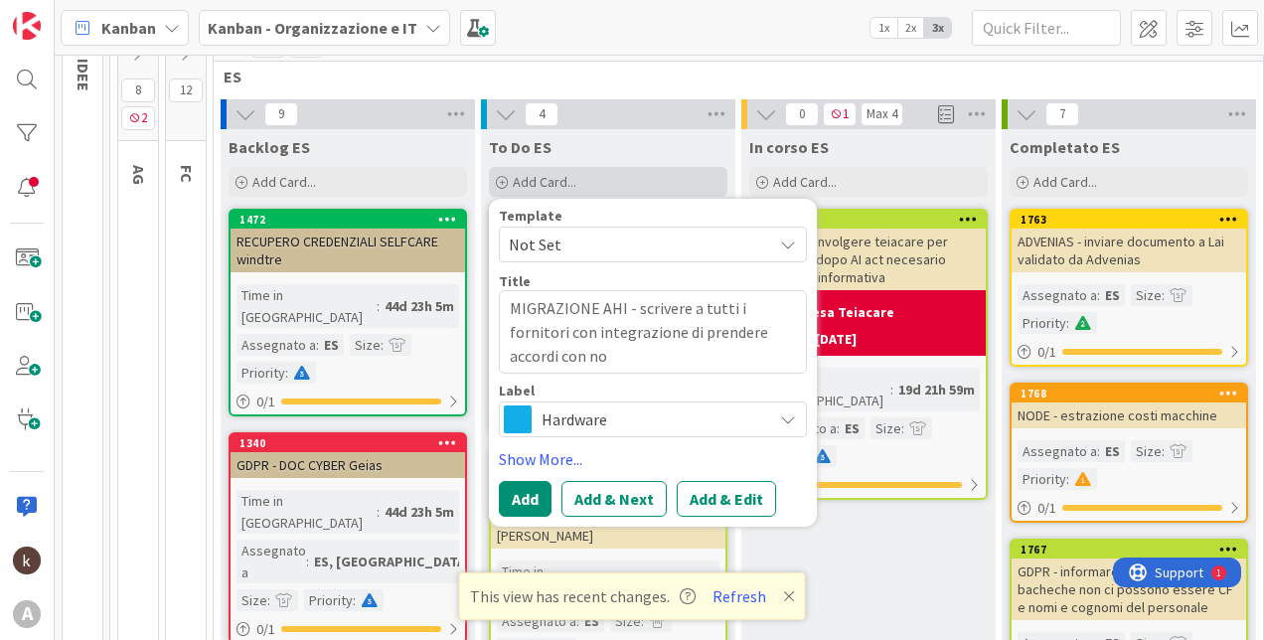
type textarea "x"
type textarea "MIGRAZIONE AHI - scrivere a tutti i fornitori con integrazione di prendere acco…"
type textarea "x"
type textarea "MIGRAZIONE AHI - scrivere a tutti i fornitori con integrazione di prendere acco…"
click at [653, 440] on div "Template Not Set Title 91 / 128 MIGRAZIONE AHI - scrivere a tutti i fornitori c…" at bounding box center [653, 363] width 308 height 308
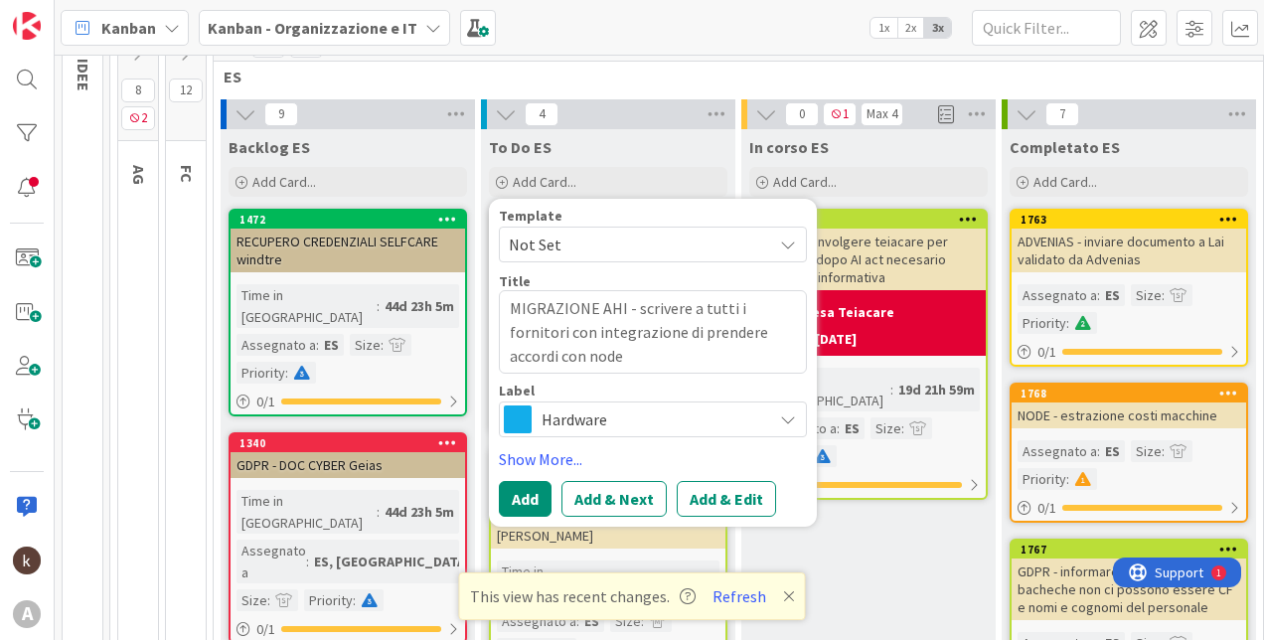
click at [648, 415] on span "Hardware" at bounding box center [652, 419] width 221 height 28
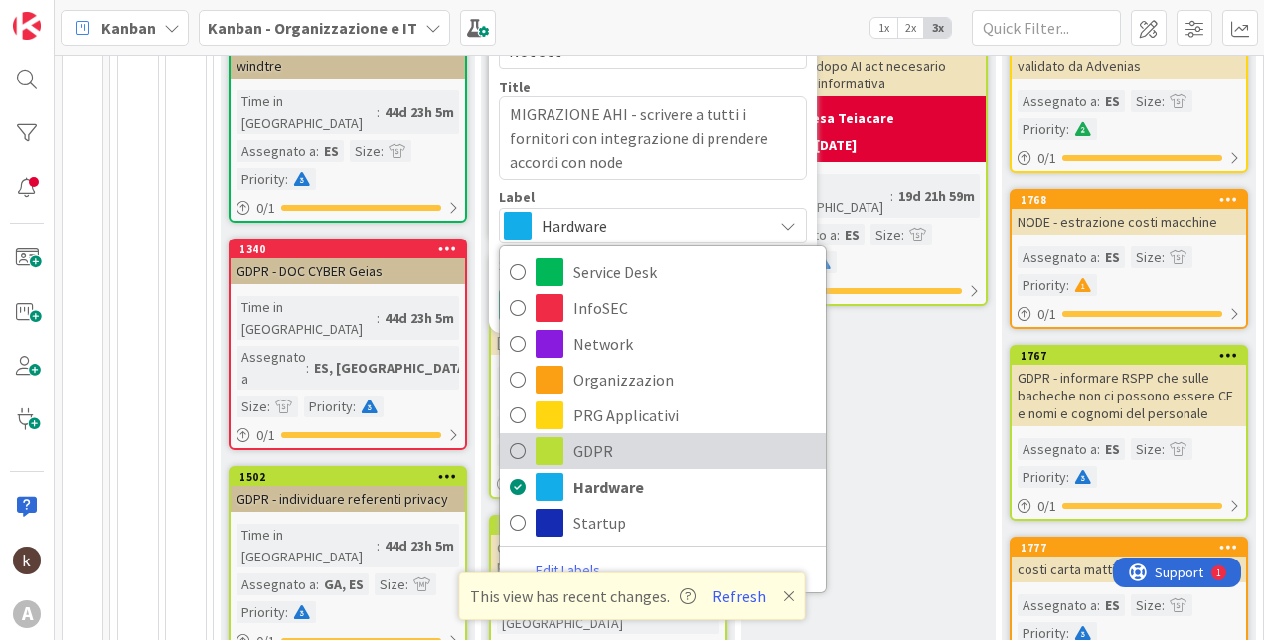
scroll to position [397, 0]
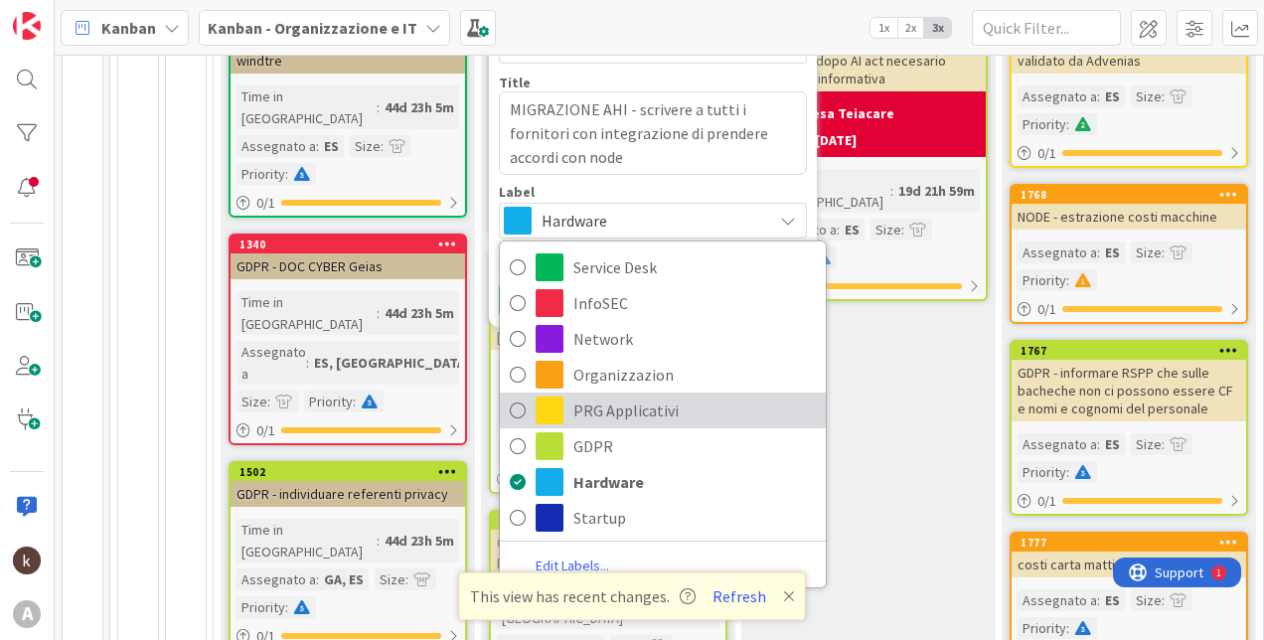
click at [635, 411] on span "PRG Applicativi" at bounding box center [694, 410] width 242 height 30
type textarea "x"
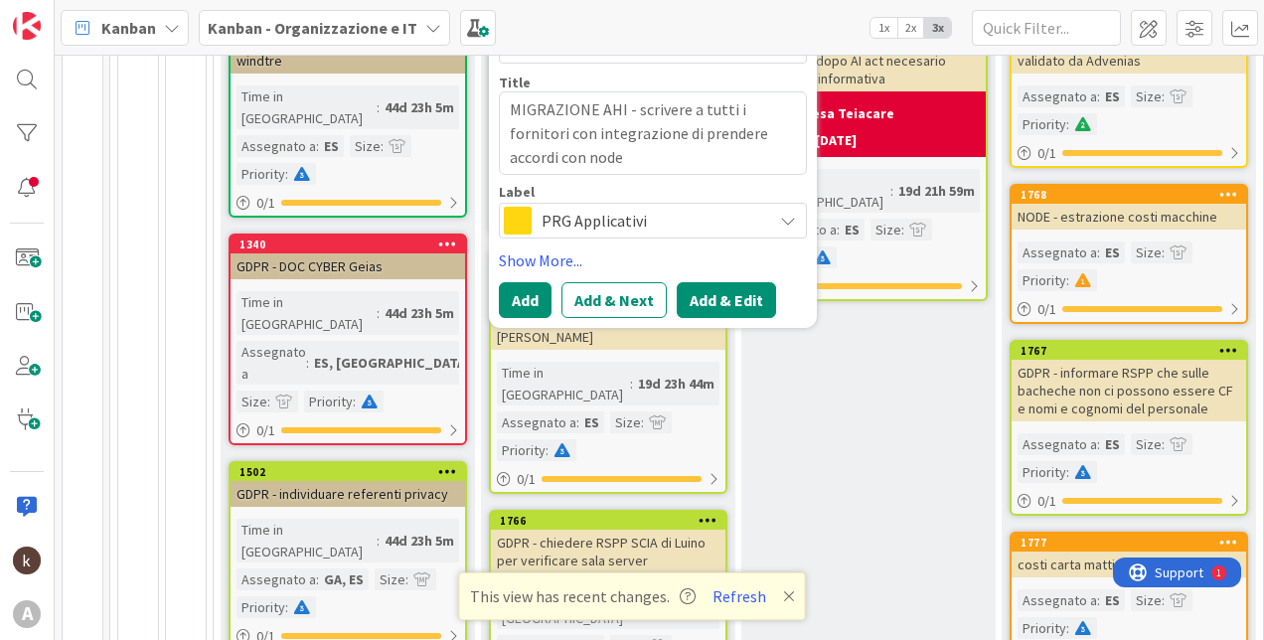
click at [717, 284] on button "Add & Edit" at bounding box center [726, 300] width 99 height 36
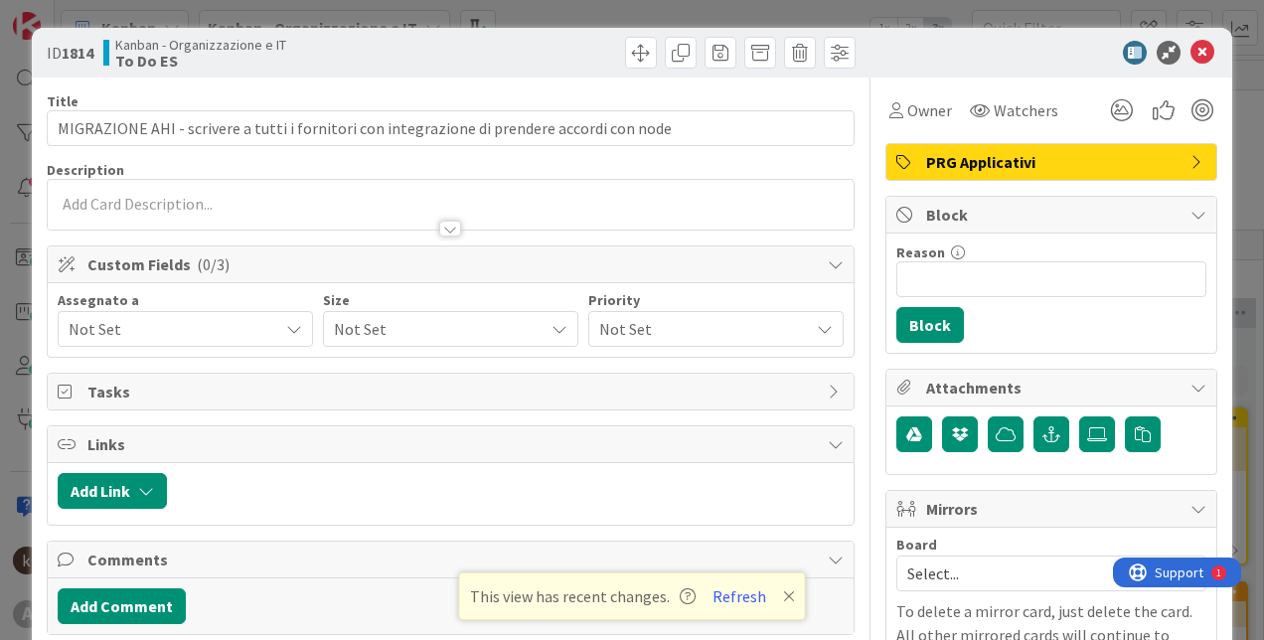
click at [139, 320] on span "Not Set" at bounding box center [174, 329] width 210 height 24
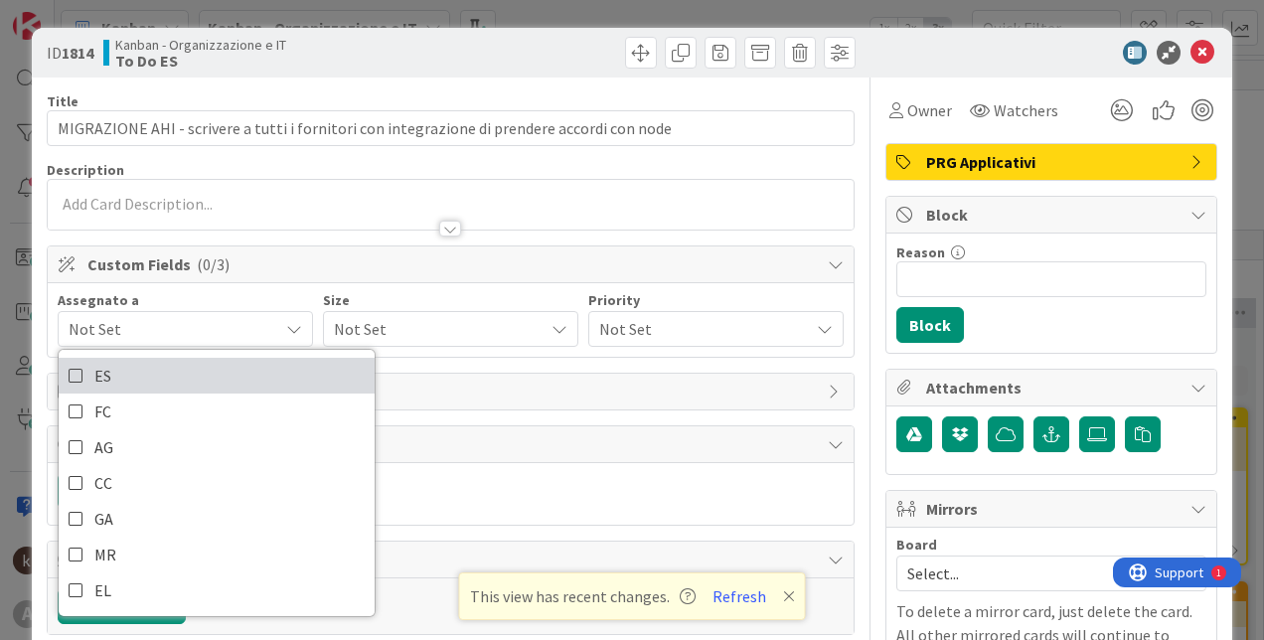
click at [115, 384] on link "ES" at bounding box center [217, 376] width 316 height 36
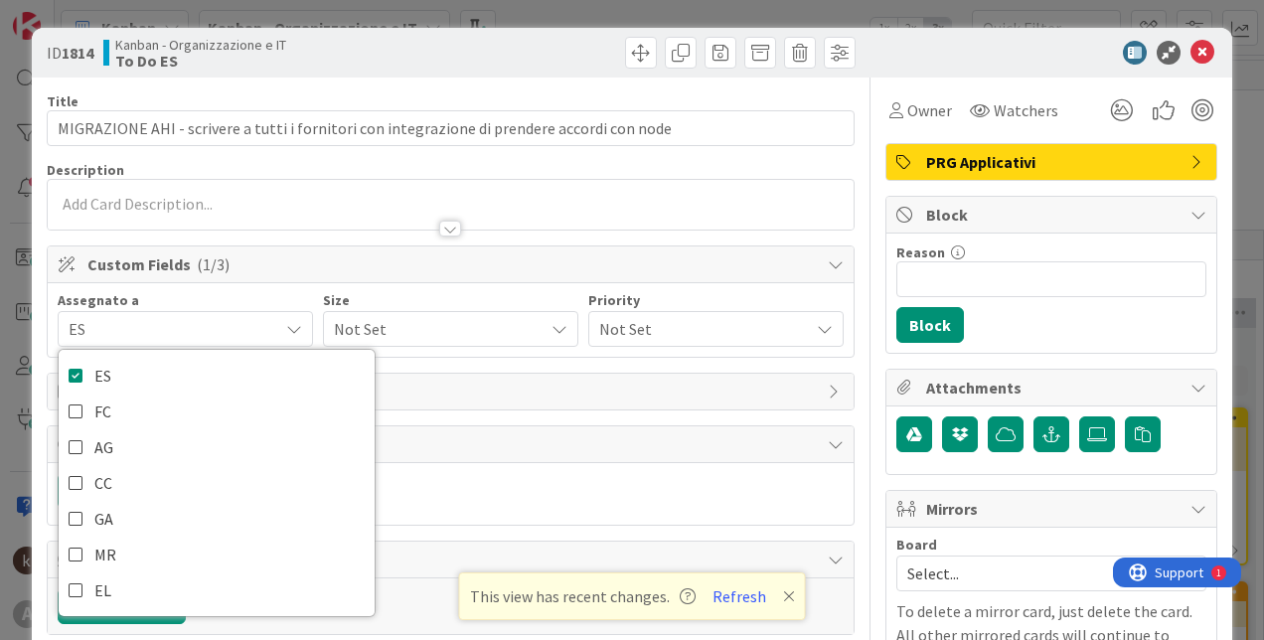
click at [447, 327] on span "Not Set" at bounding box center [434, 329] width 200 height 28
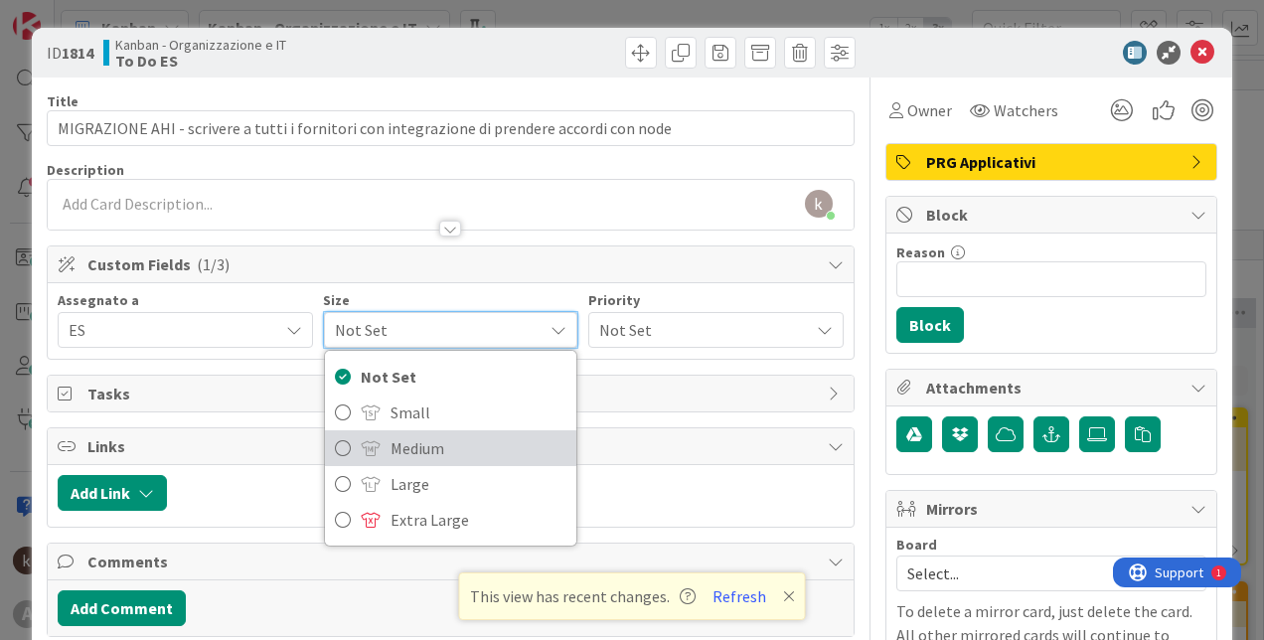
click at [420, 439] on span "Medium" at bounding box center [479, 448] width 176 height 30
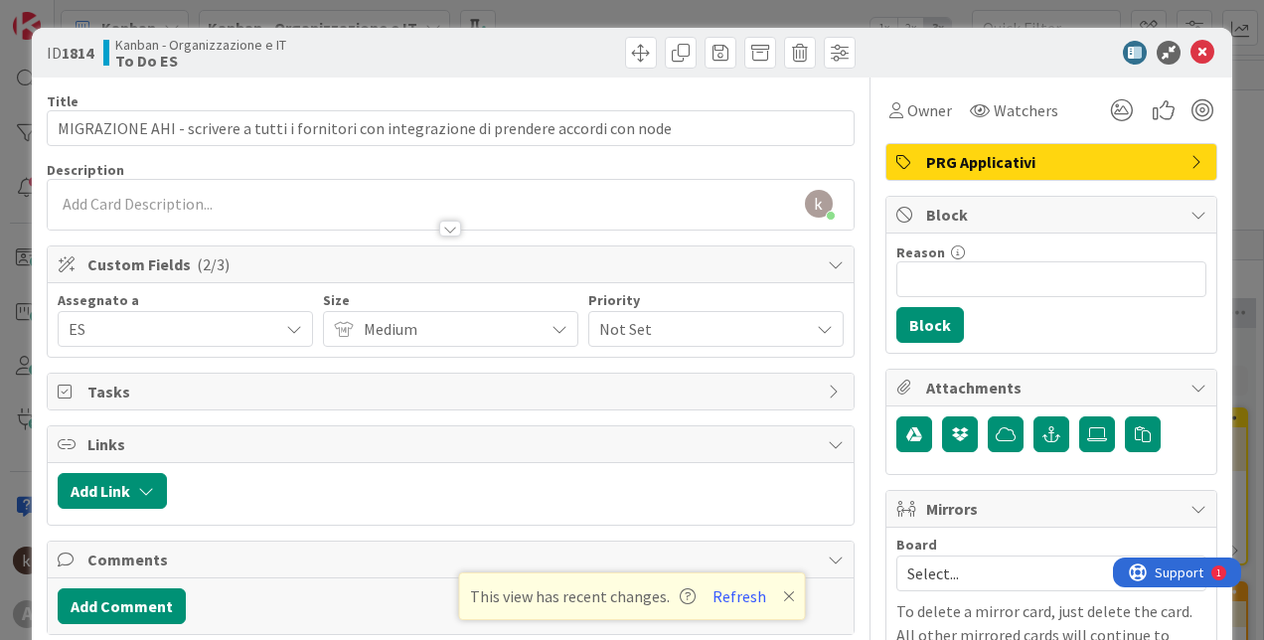
click at [644, 332] on span "Not Set" at bounding box center [699, 329] width 200 height 28
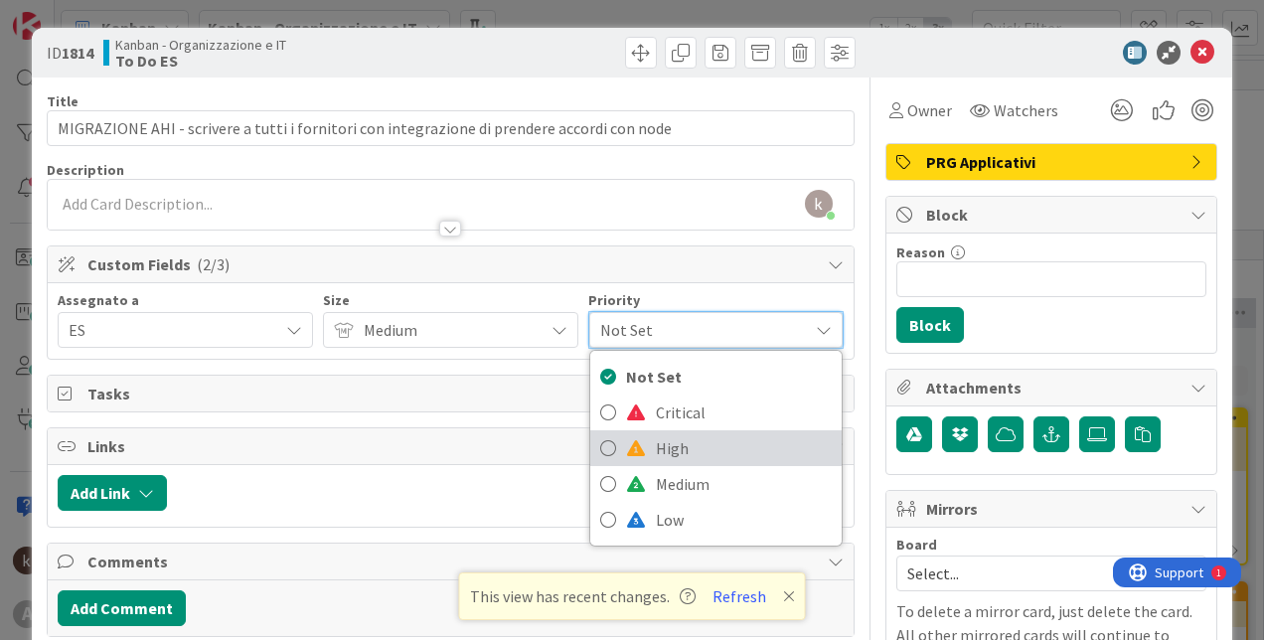
click at [656, 449] on span "High" at bounding box center [744, 448] width 176 height 30
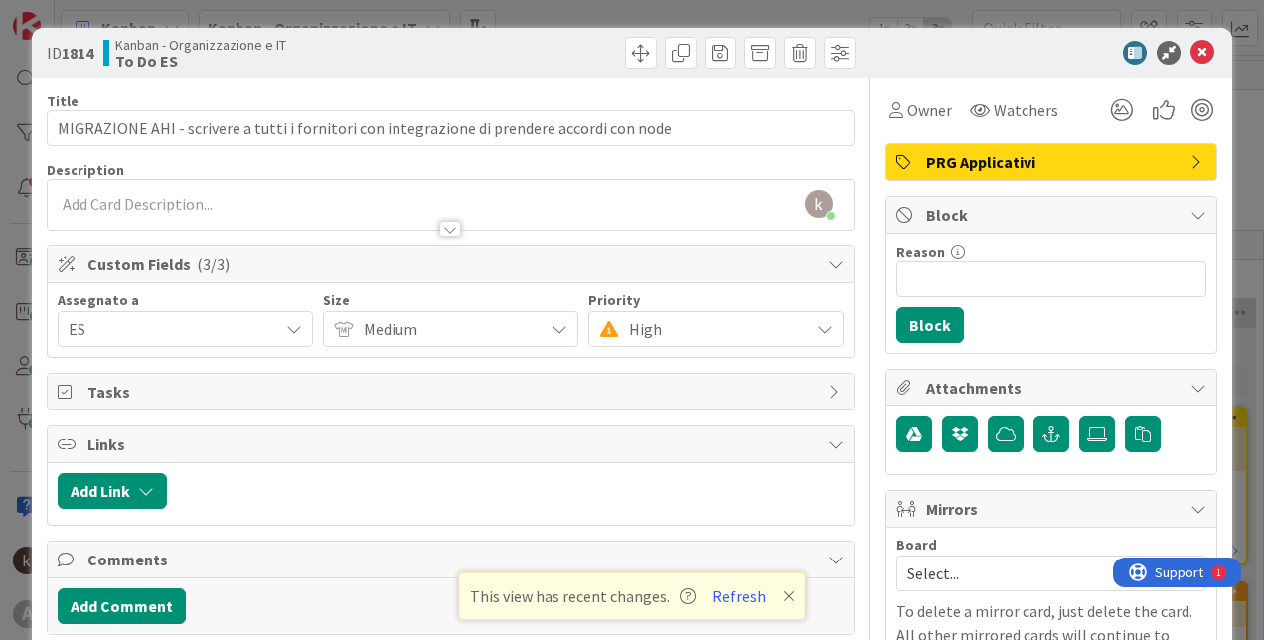
scroll to position [199, 0]
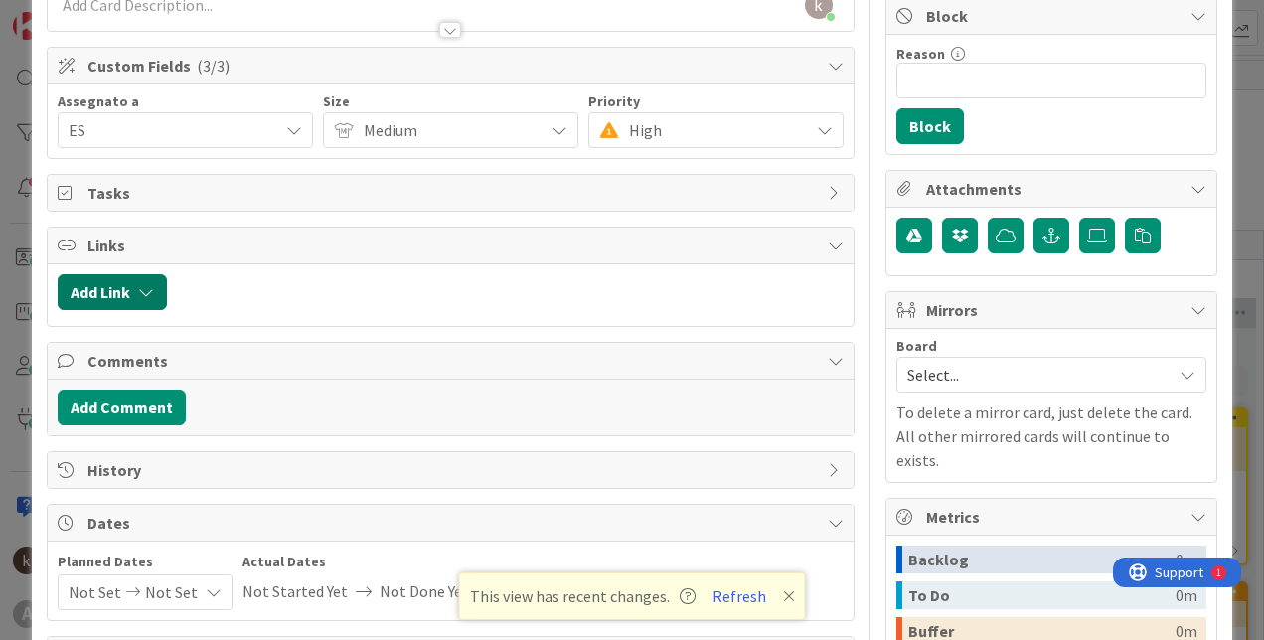
click at [140, 284] on icon "button" at bounding box center [146, 292] width 16 height 16
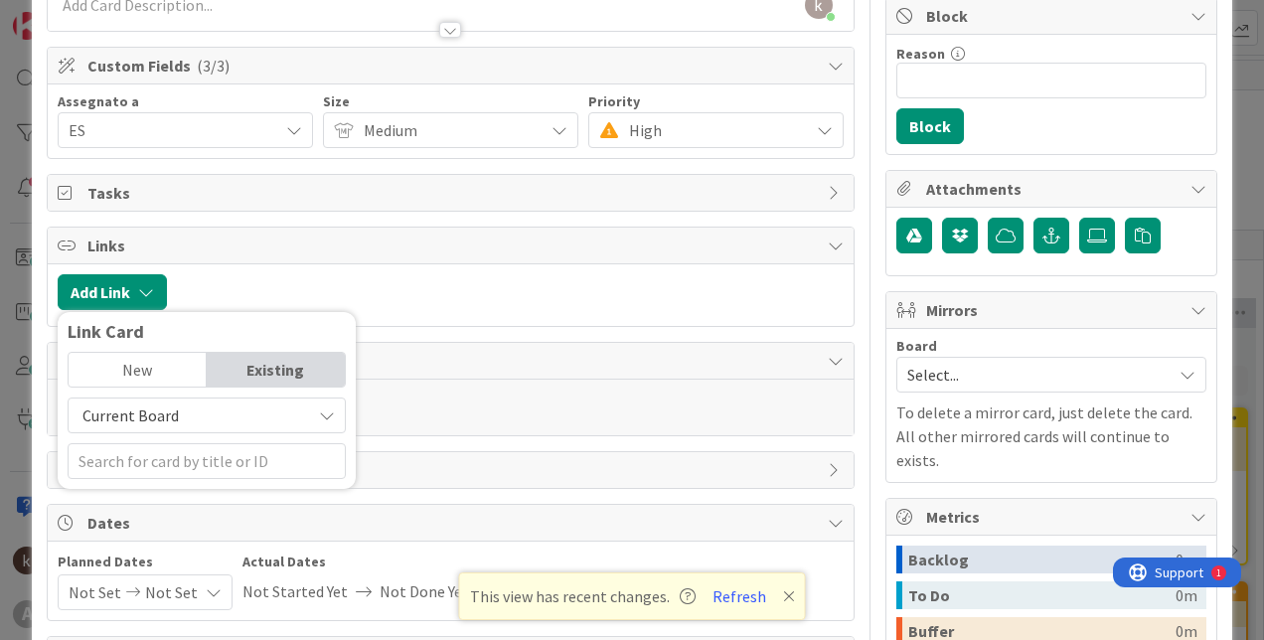
click at [204, 429] on div "Current Board" at bounding box center [207, 415] width 278 height 36
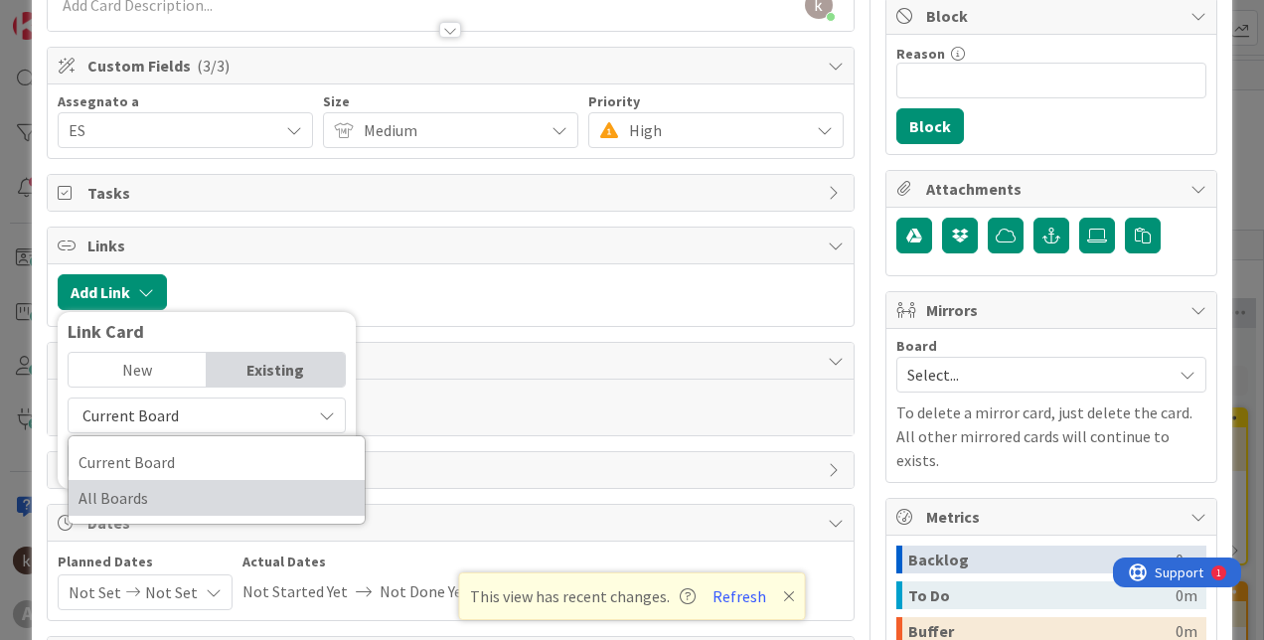
drag, startPoint x: 194, startPoint y: 483, endPoint x: 189, endPoint y: 474, distance: 10.2
click at [194, 483] on span "All Boards" at bounding box center [216, 498] width 276 height 30
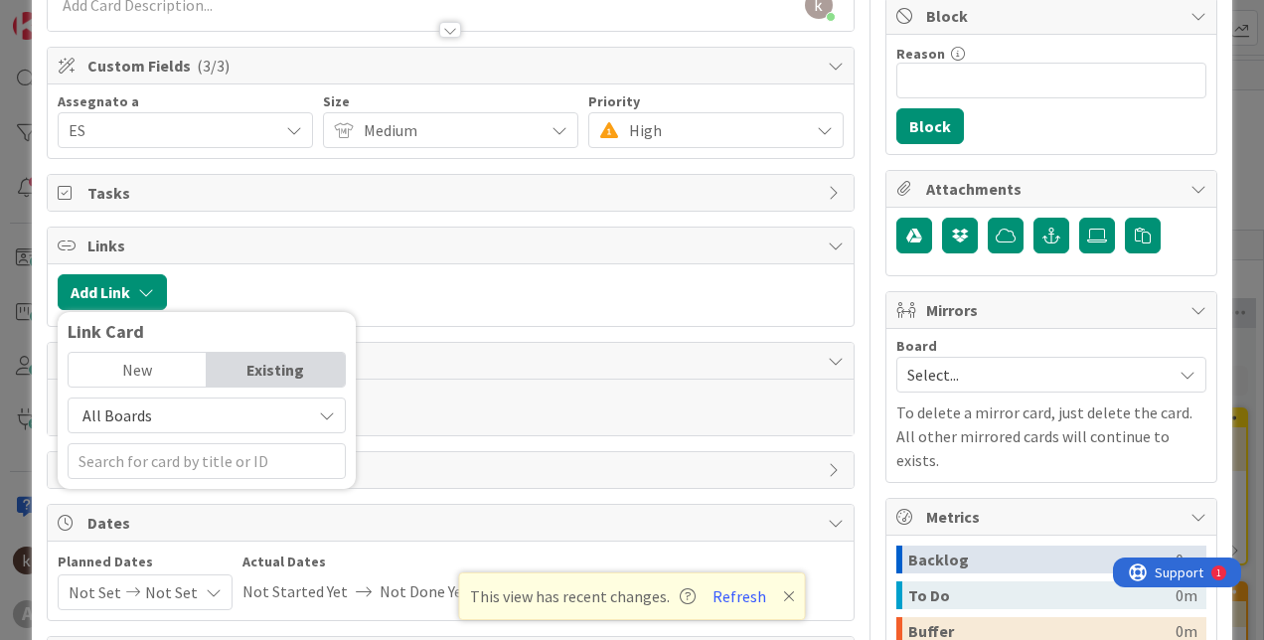
click at [141, 360] on div "New" at bounding box center [138, 370] width 138 height 34
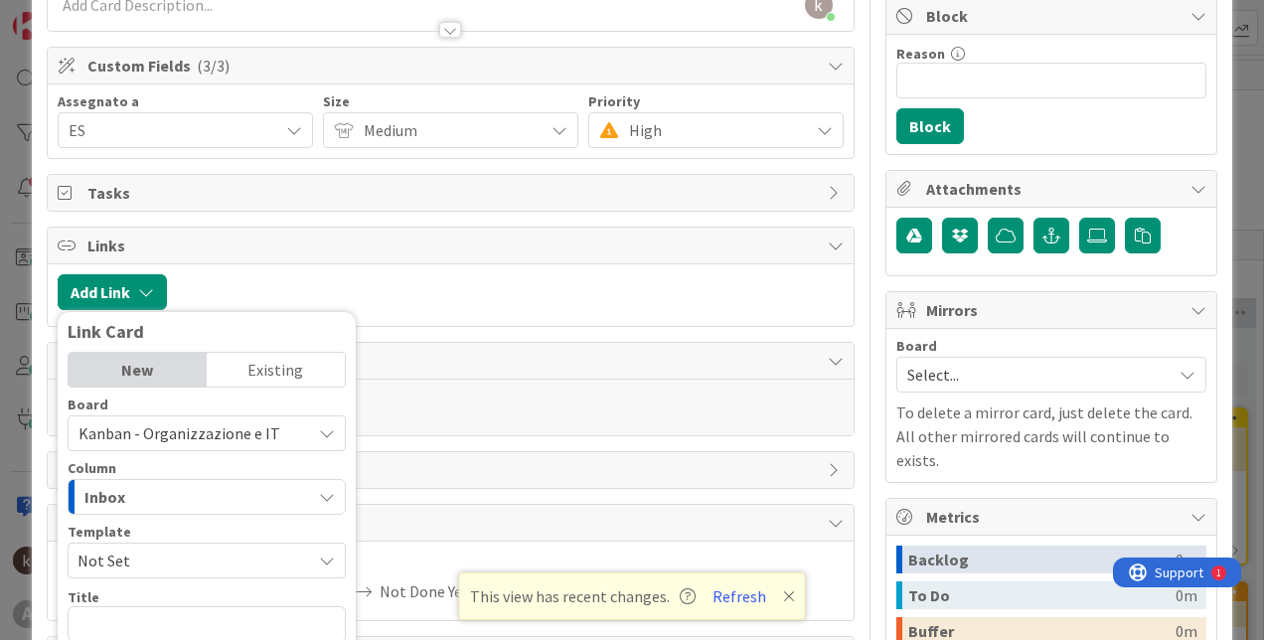
click at [280, 368] on div "Existing" at bounding box center [276, 370] width 138 height 34
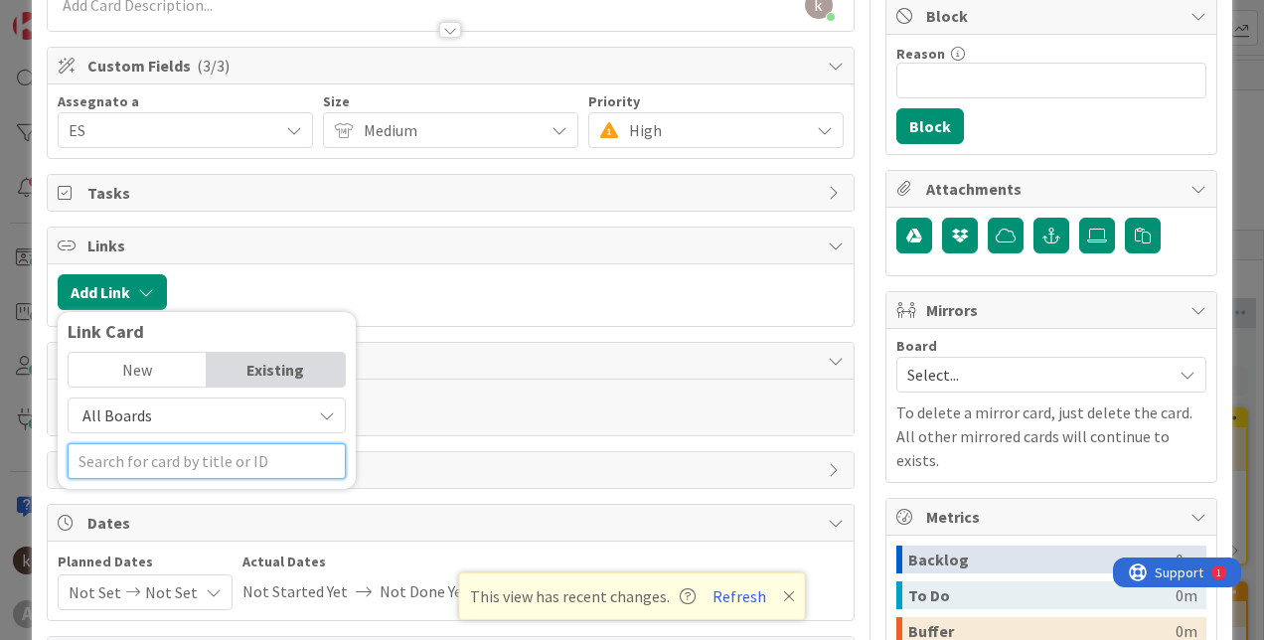
click at [172, 469] on input "text" at bounding box center [207, 461] width 278 height 36
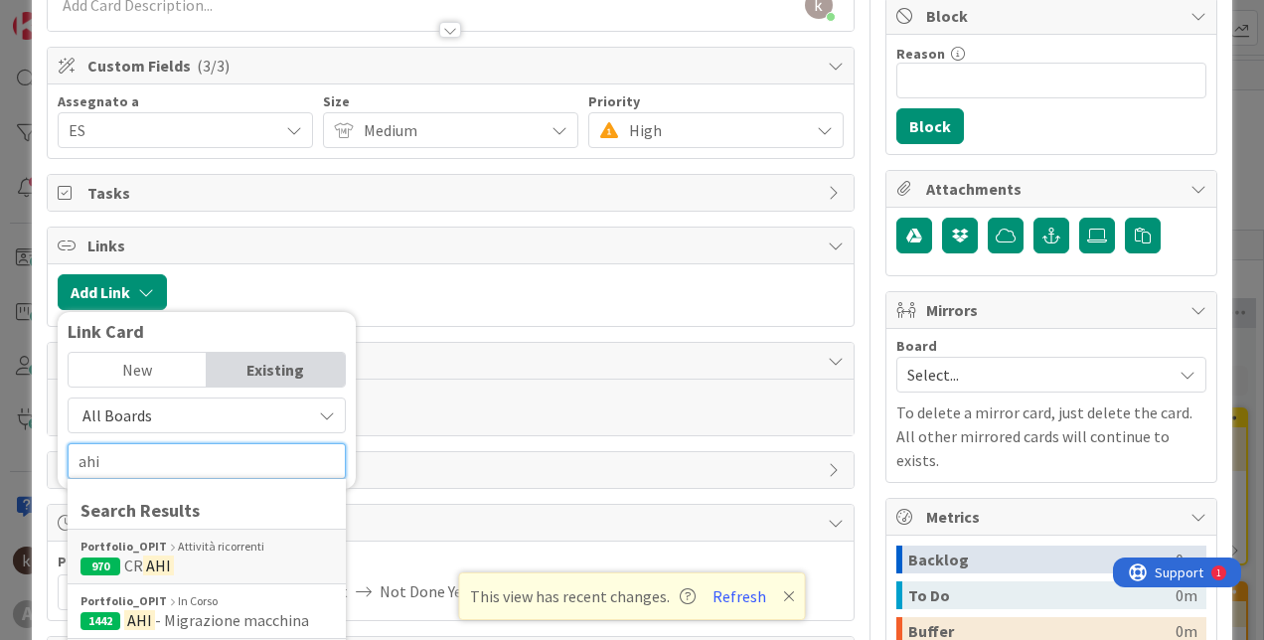
scroll to position [298, 0]
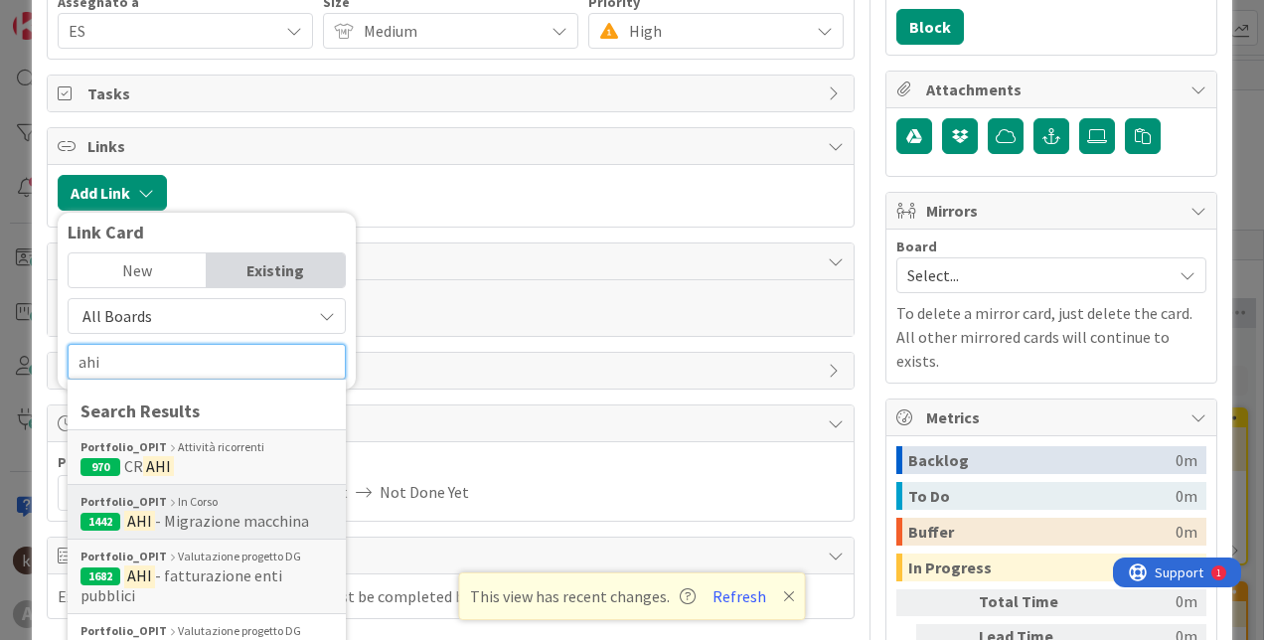
type input "ahi"
click at [270, 516] on span "- Migrazione macchina" at bounding box center [232, 521] width 154 height 20
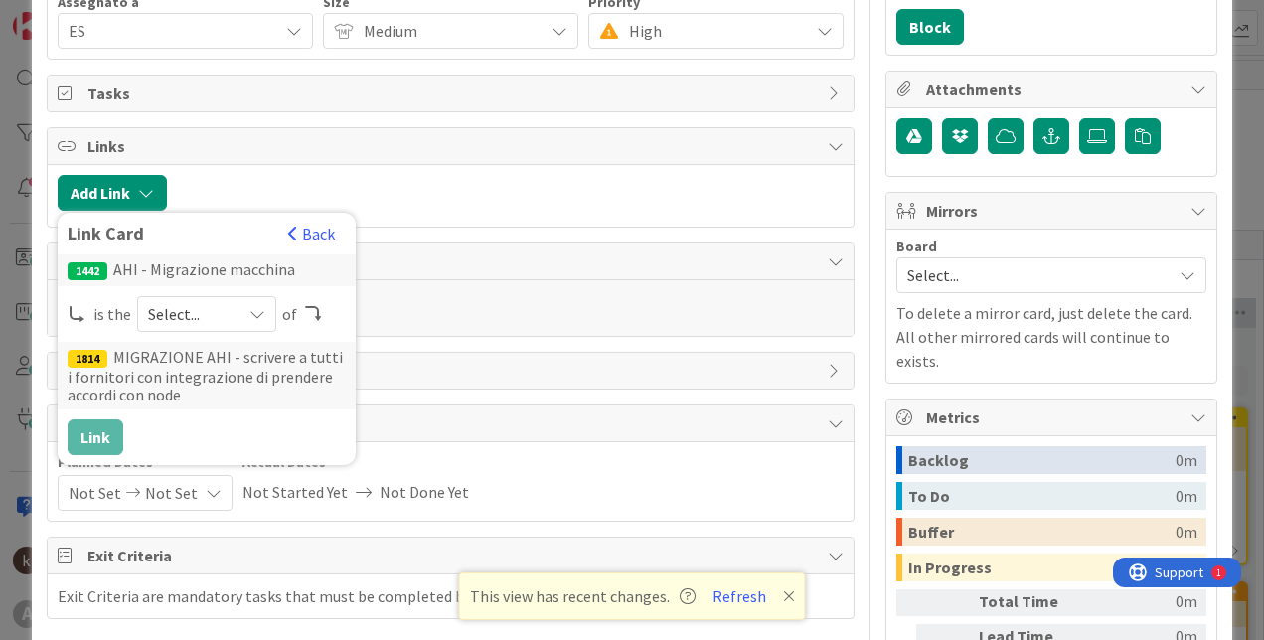
click at [238, 325] on div "Select..." at bounding box center [206, 314] width 139 height 36
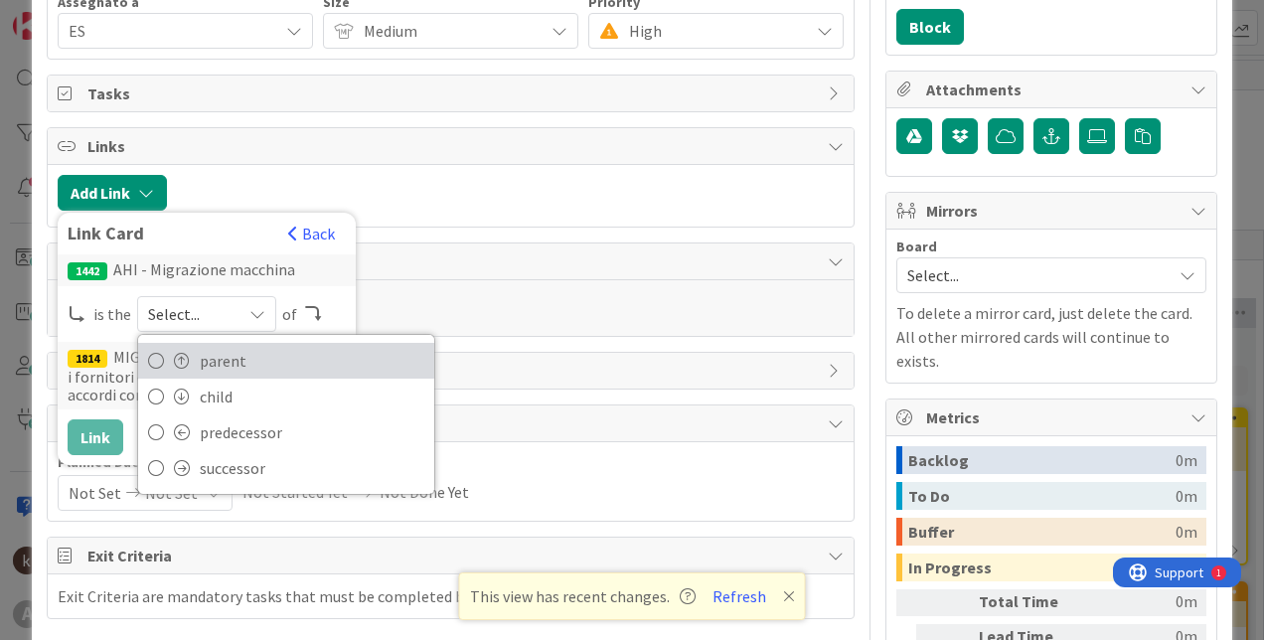
click at [169, 371] on link "parent" at bounding box center [286, 361] width 296 height 36
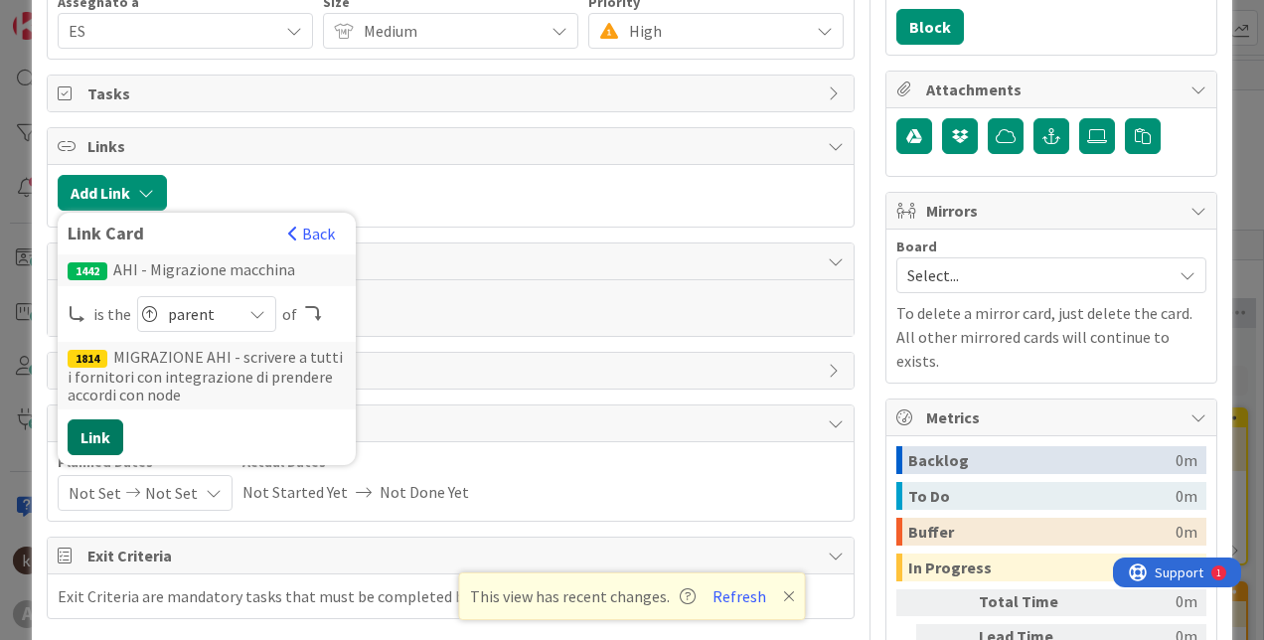
click at [96, 433] on button "Link" at bounding box center [96, 437] width 56 height 36
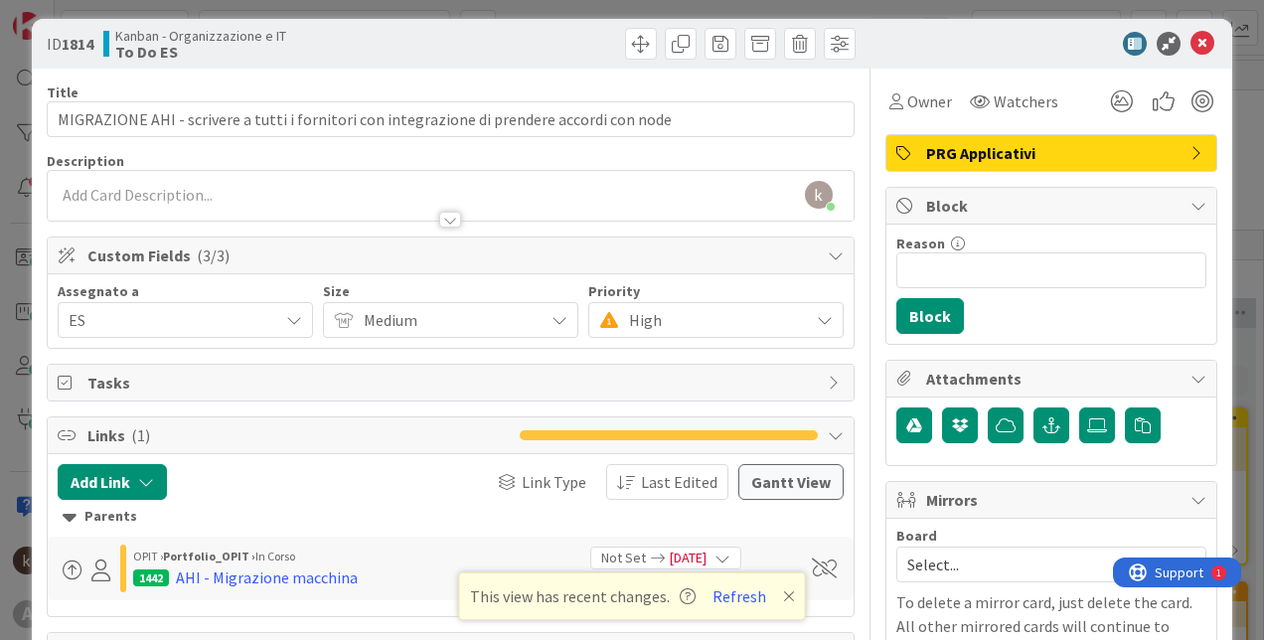
scroll to position [0, 0]
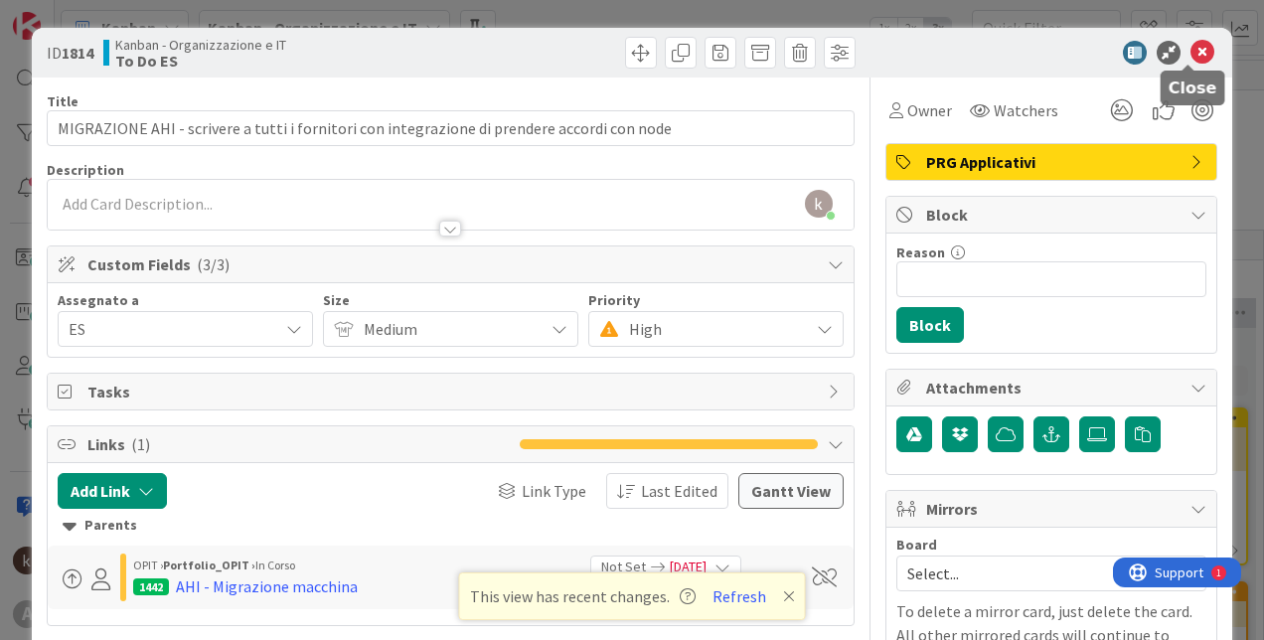
click at [1201, 46] on div at bounding box center [1041, 53] width 352 height 24
click at [1118, 114] on icon at bounding box center [1122, 110] width 36 height 36
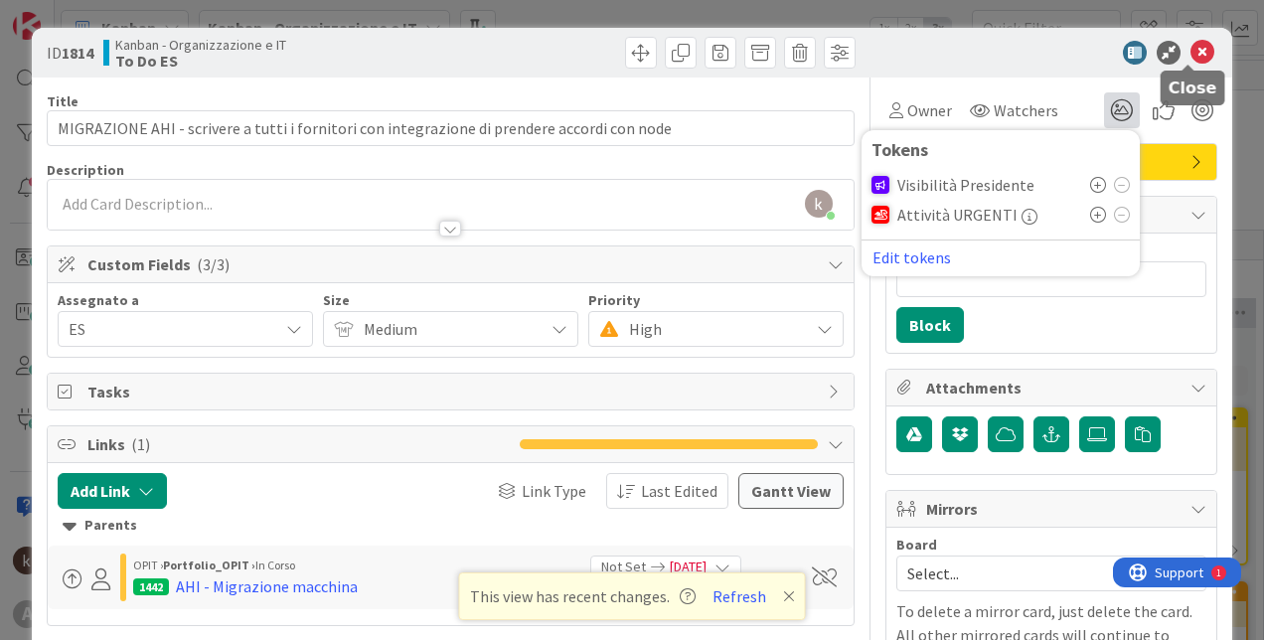
click at [1199, 48] on icon at bounding box center [1202, 53] width 24 height 24
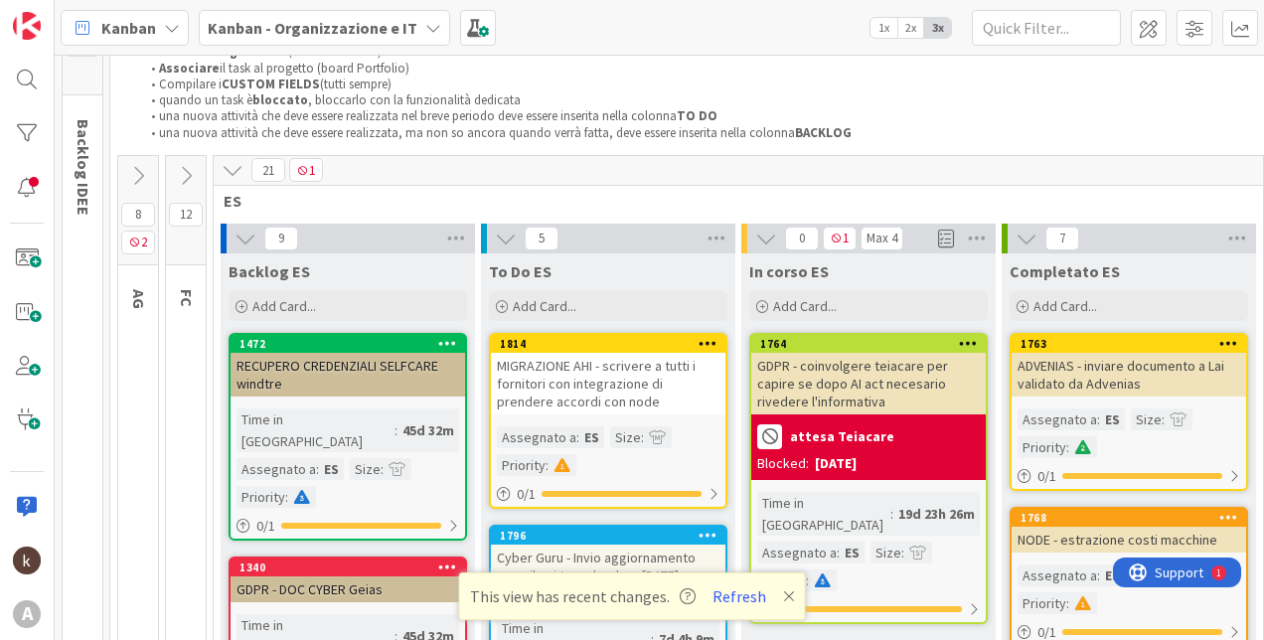
scroll to position [273, 0]
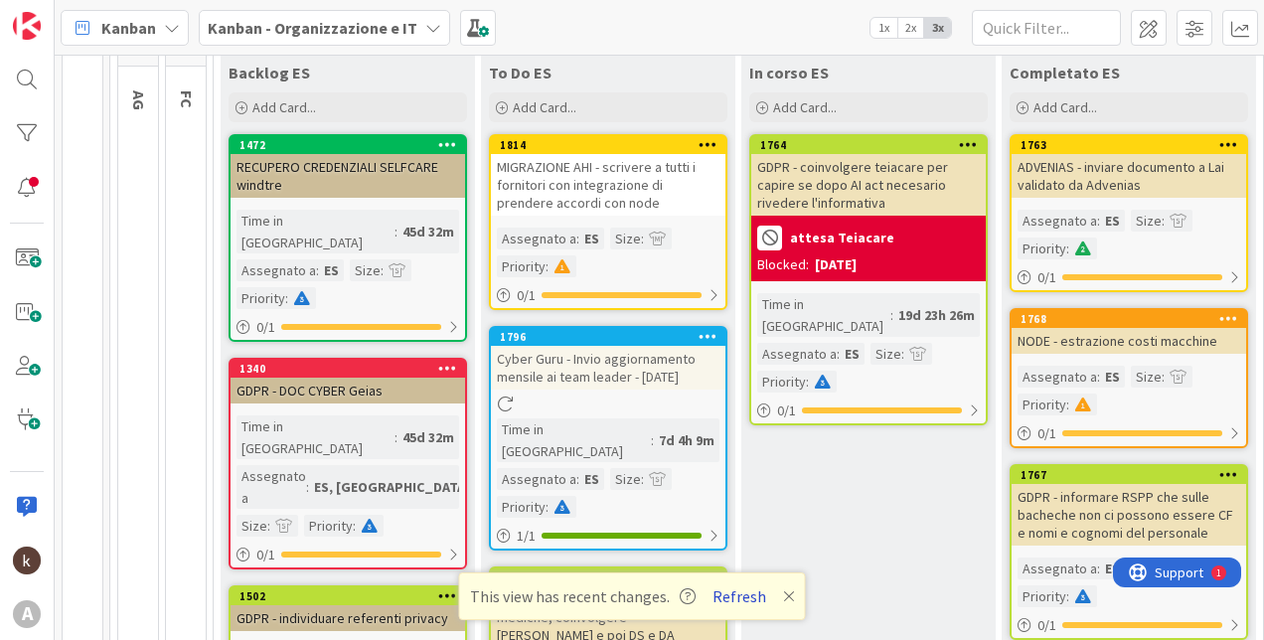
click at [737, 592] on button "Refresh" at bounding box center [739, 596] width 68 height 26
